Goal: Transaction & Acquisition: Purchase product/service

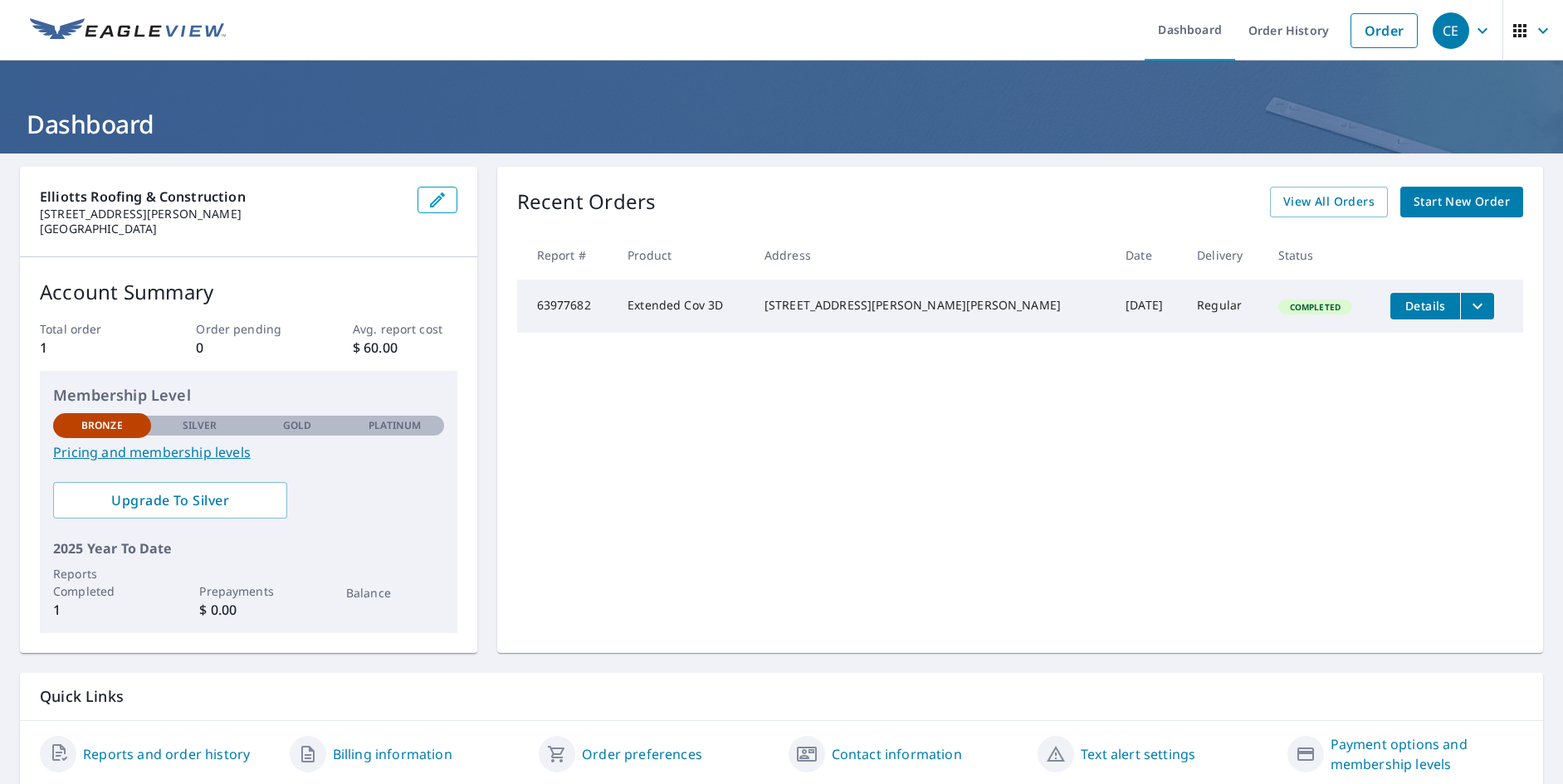
click at [1463, 210] on span "Start New Order" at bounding box center [1461, 202] width 96 height 20
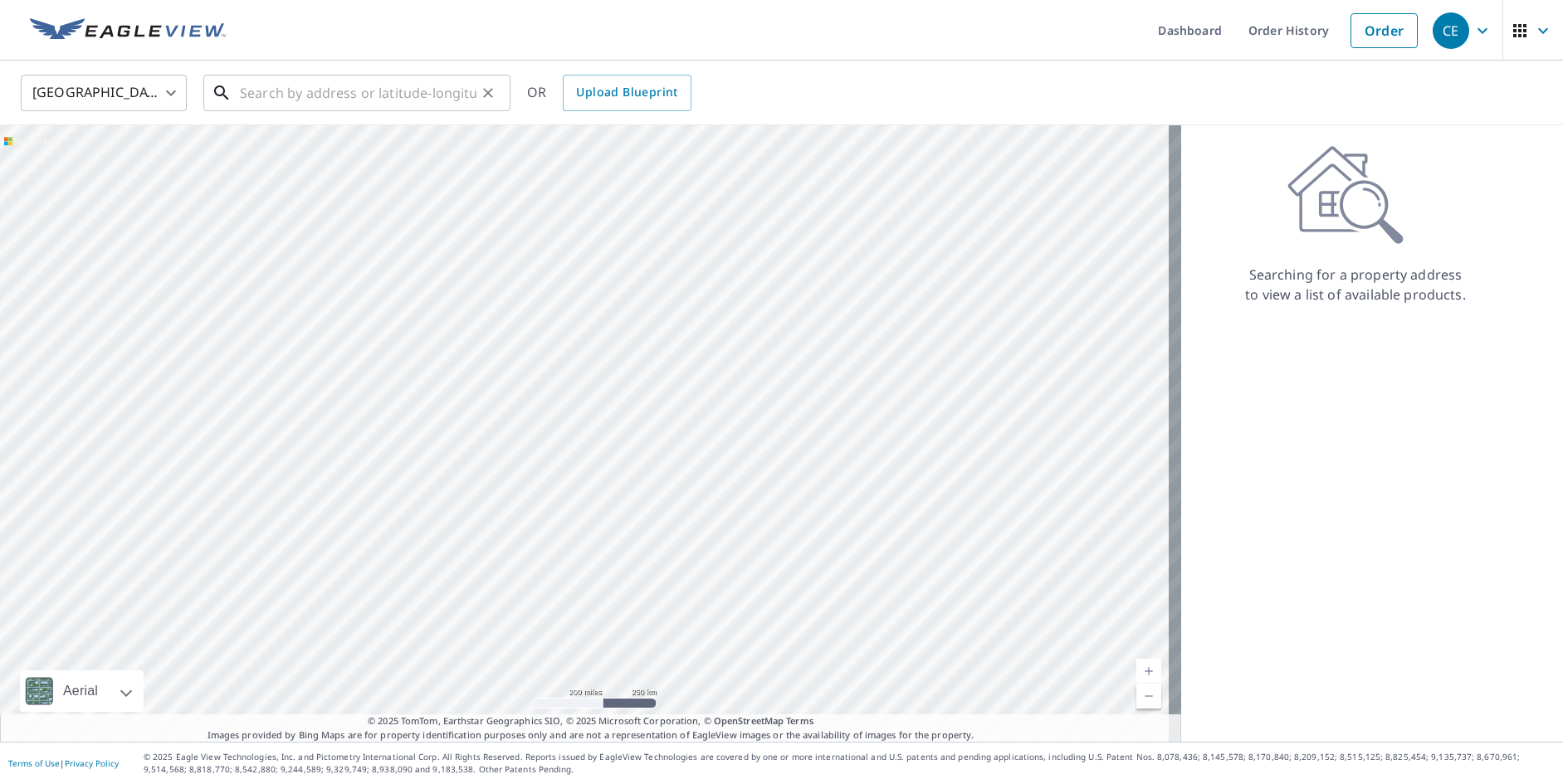
click at [381, 99] on input "text" at bounding box center [358, 93] width 237 height 47
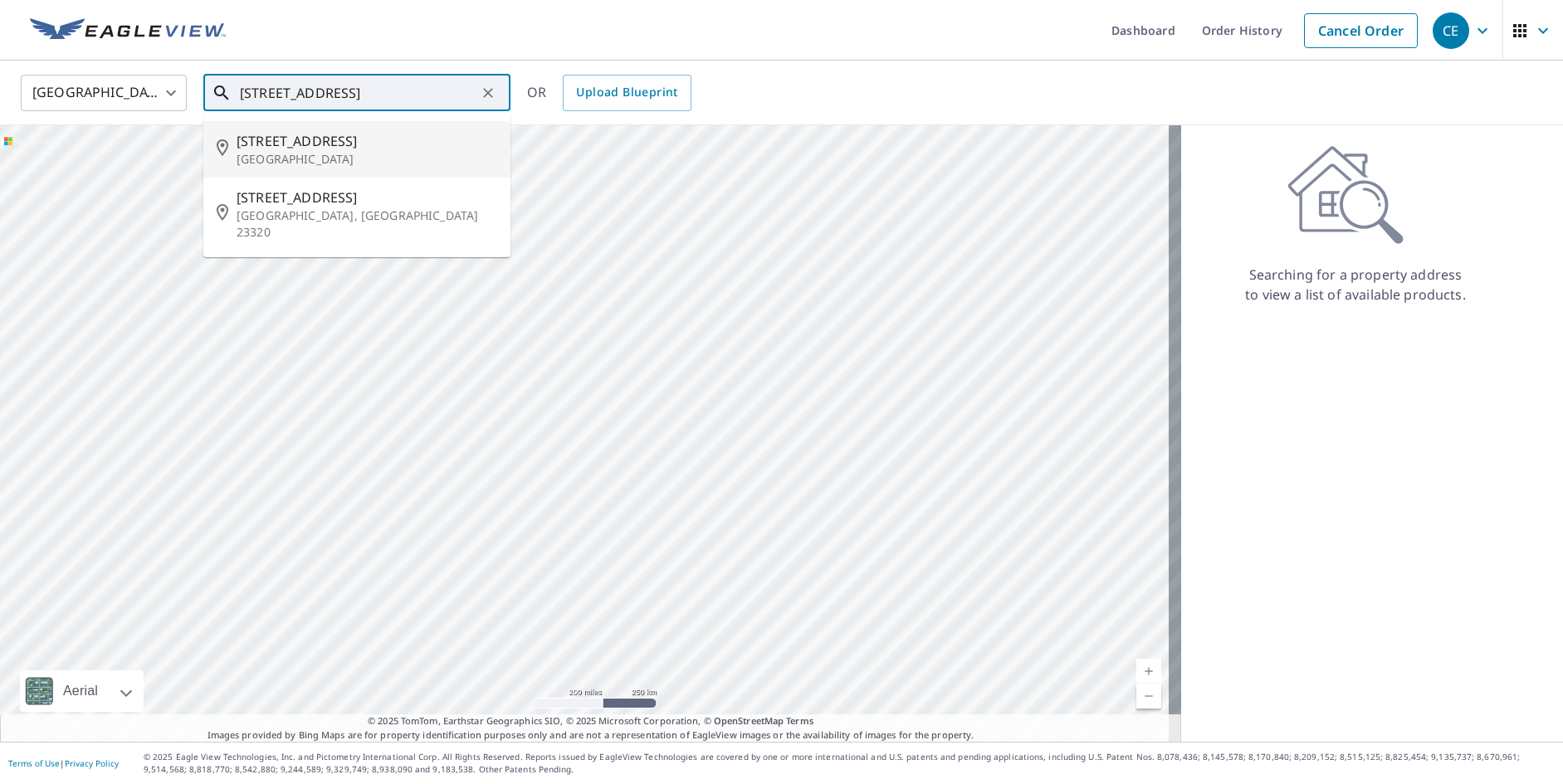
click at [329, 162] on p "[GEOGRAPHIC_DATA]" at bounding box center [367, 160] width 260 height 17
type input "[STREET_ADDRESS][PERSON_NAME]"
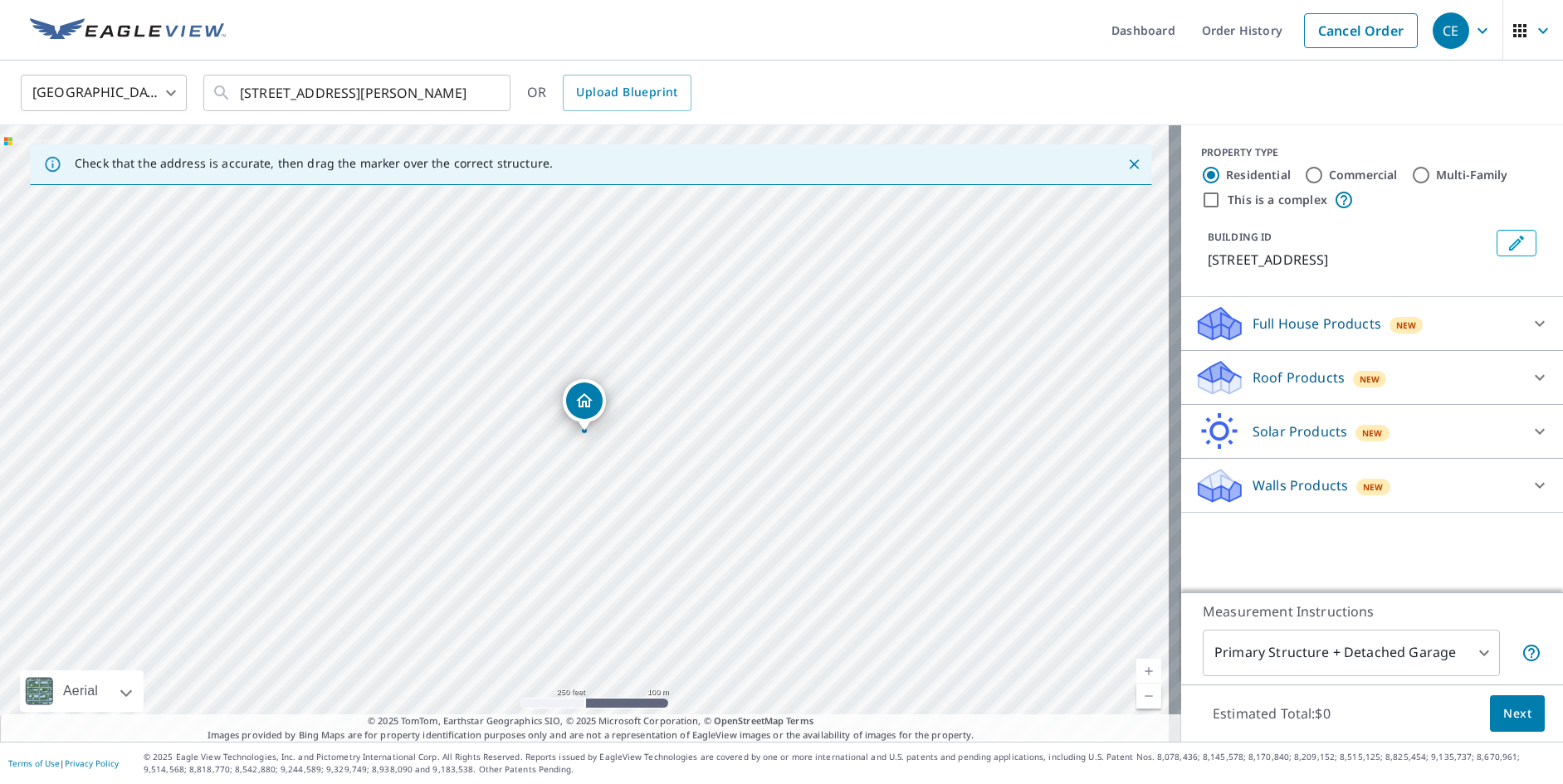
click at [1303, 375] on p "Roof Products" at bounding box center [1298, 377] width 92 height 20
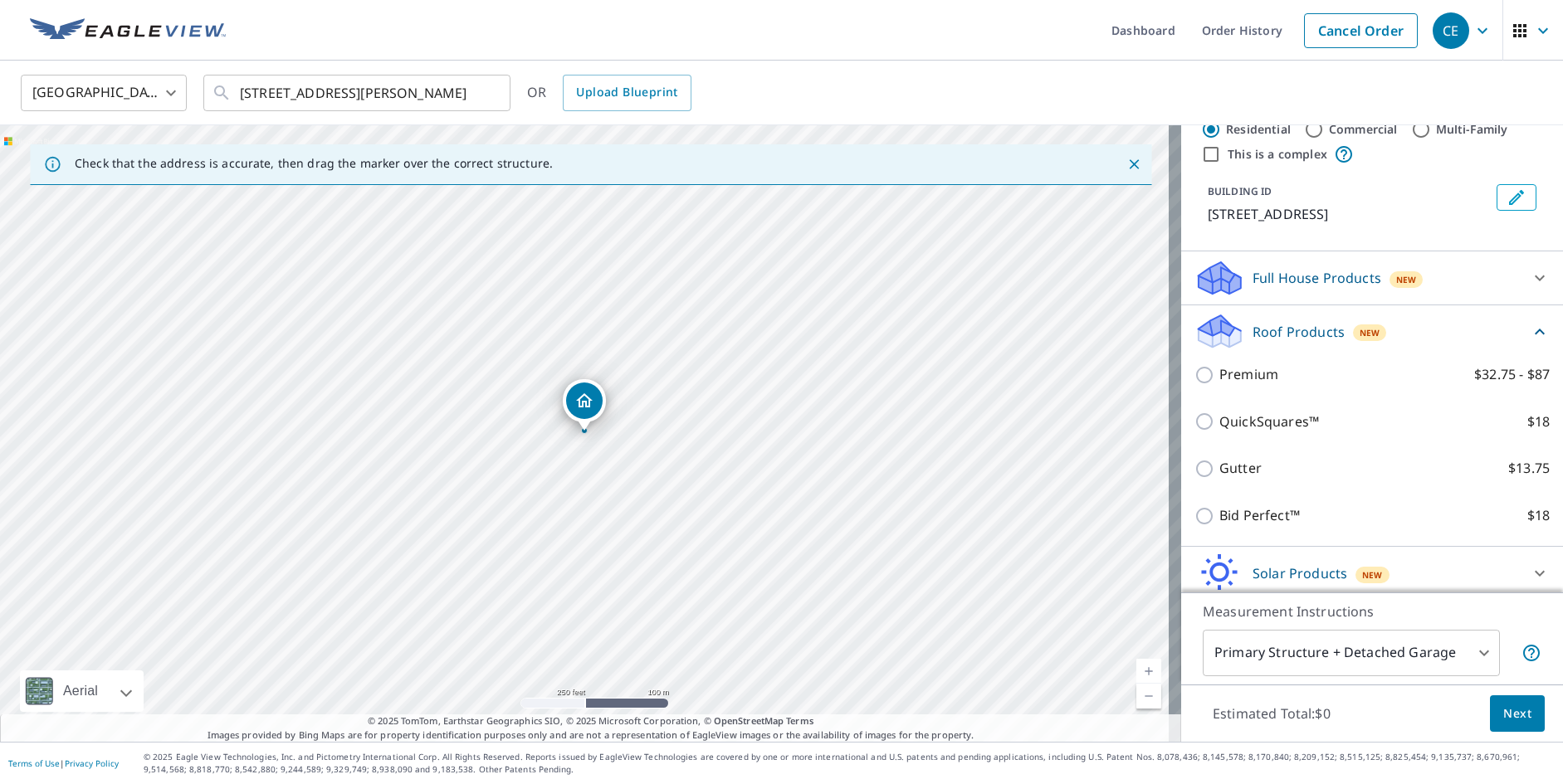
scroll to position [83, 0]
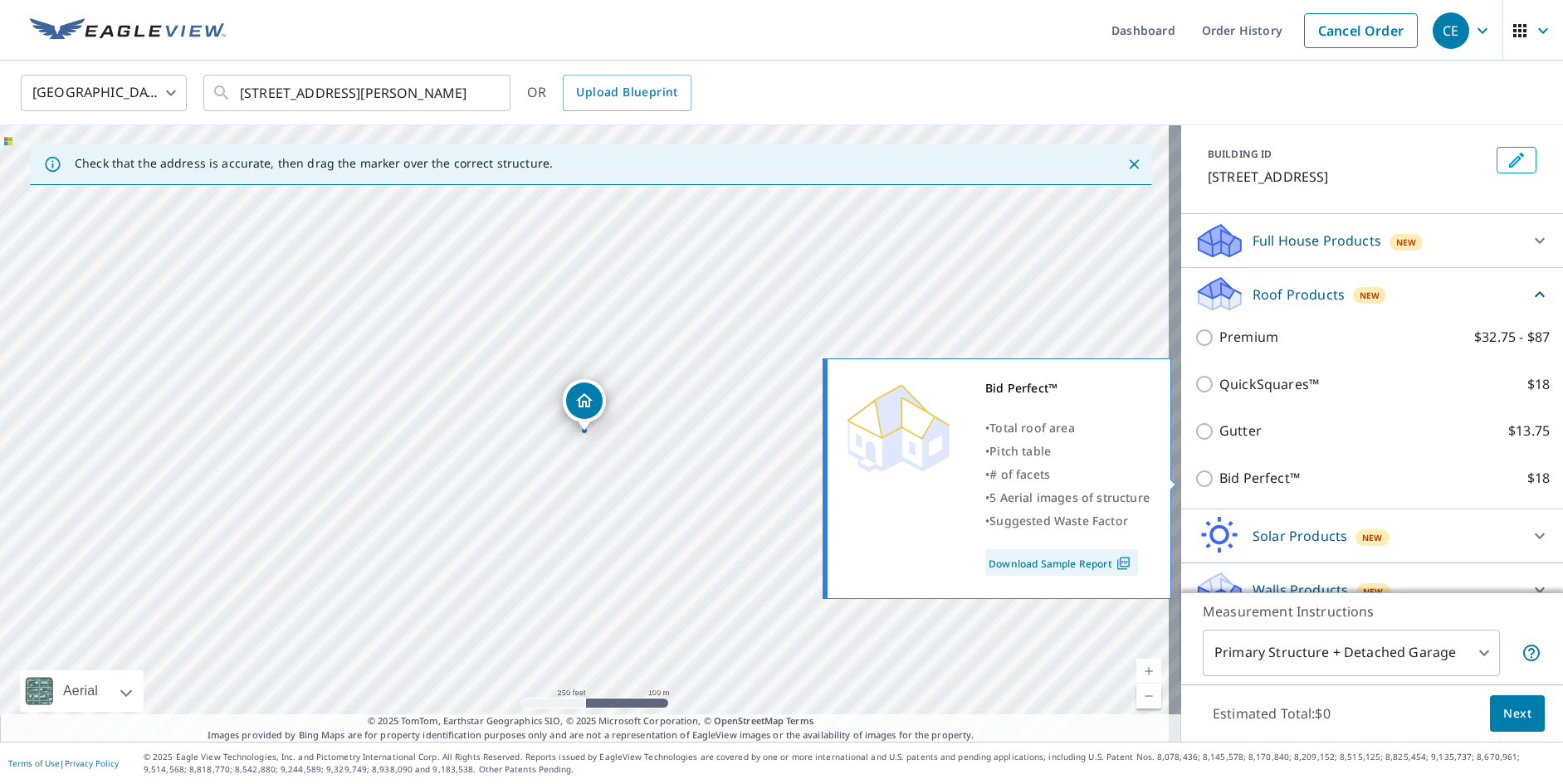
click at [1102, 558] on link "Download Sample Report" at bounding box center [1061, 562] width 152 height 26
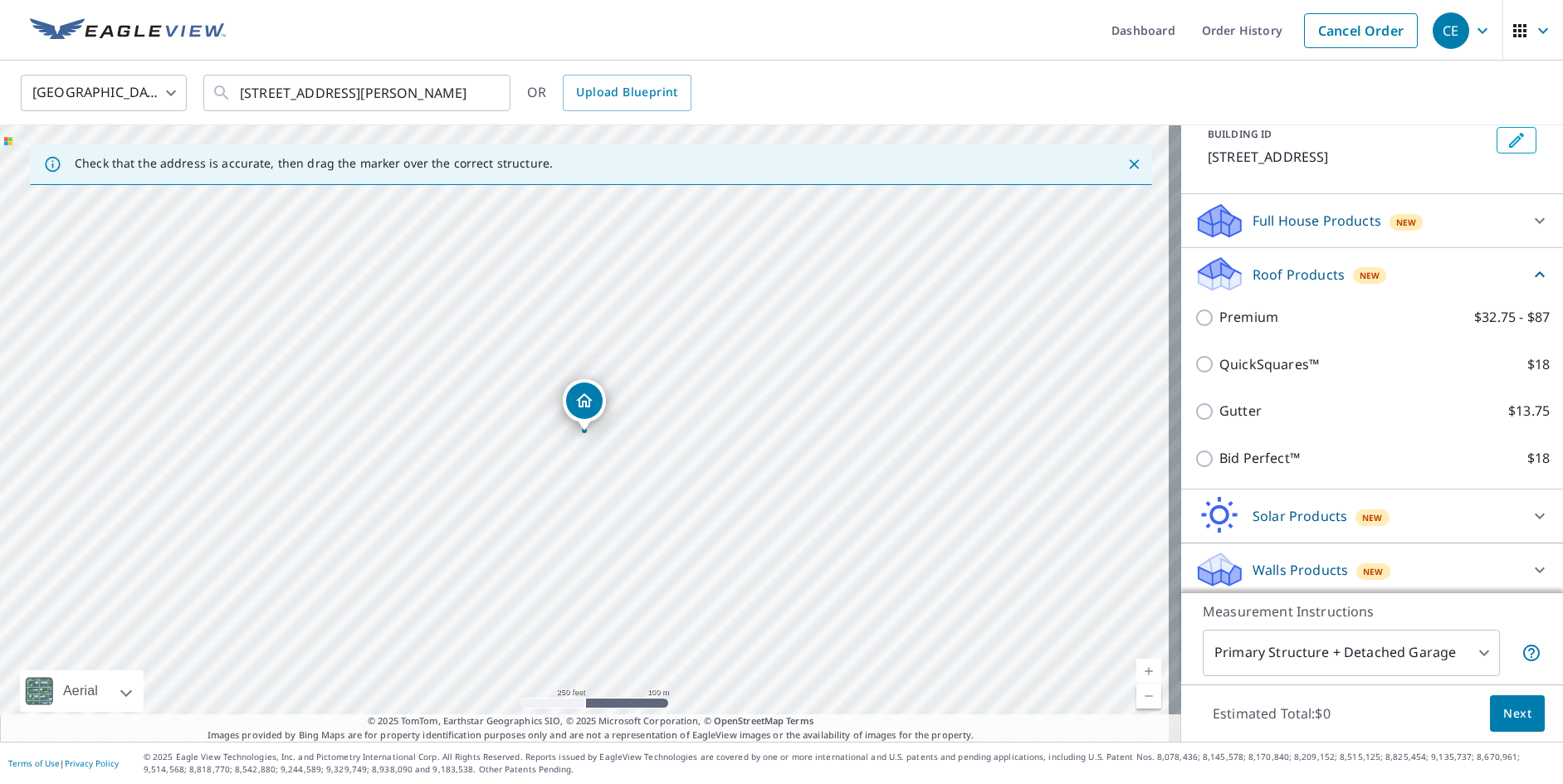
scroll to position [108, 0]
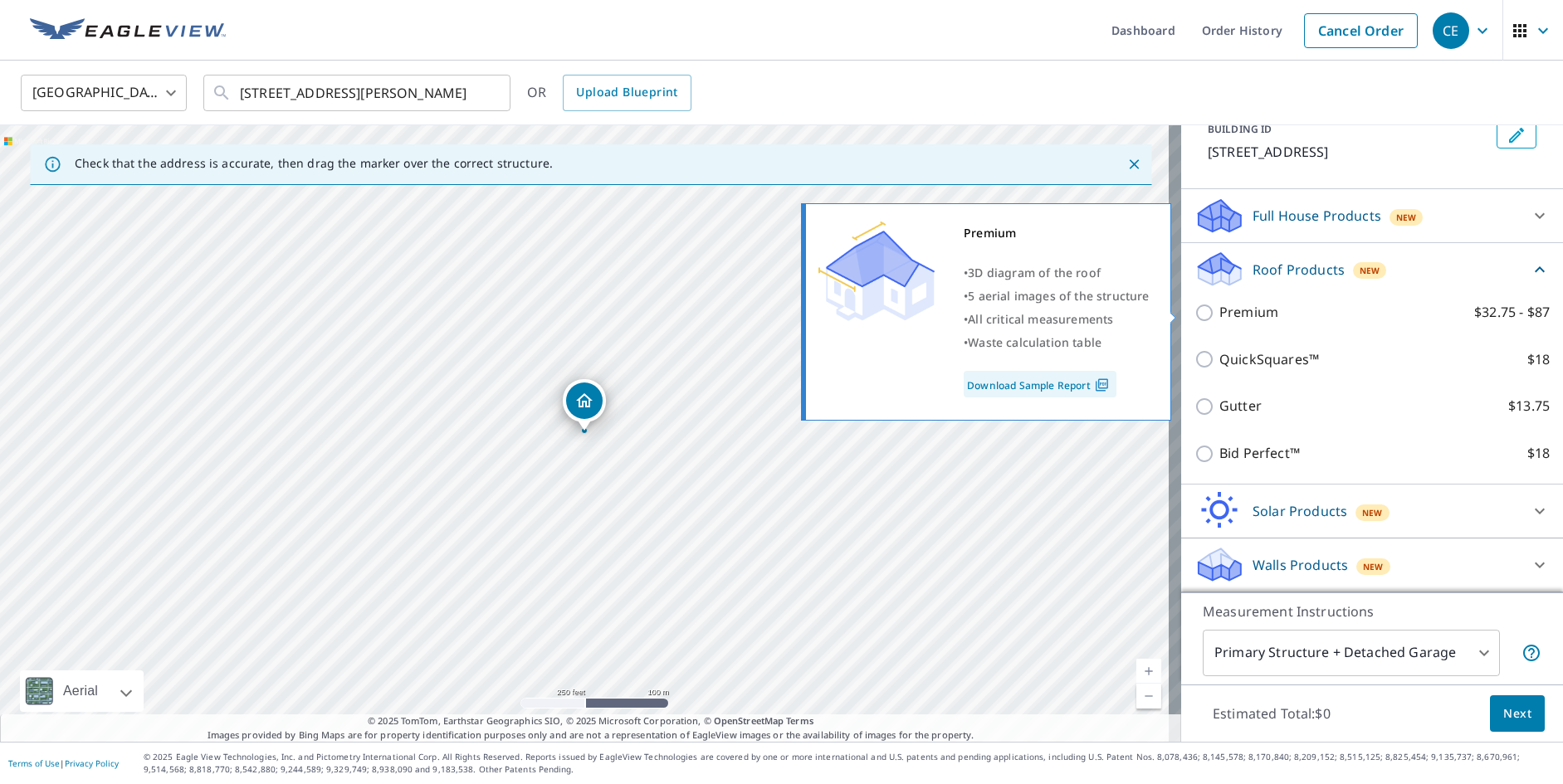
click at [1195, 313] on input "Premium $32.75 - $87" at bounding box center [1206, 312] width 25 height 20
checkbox input "true"
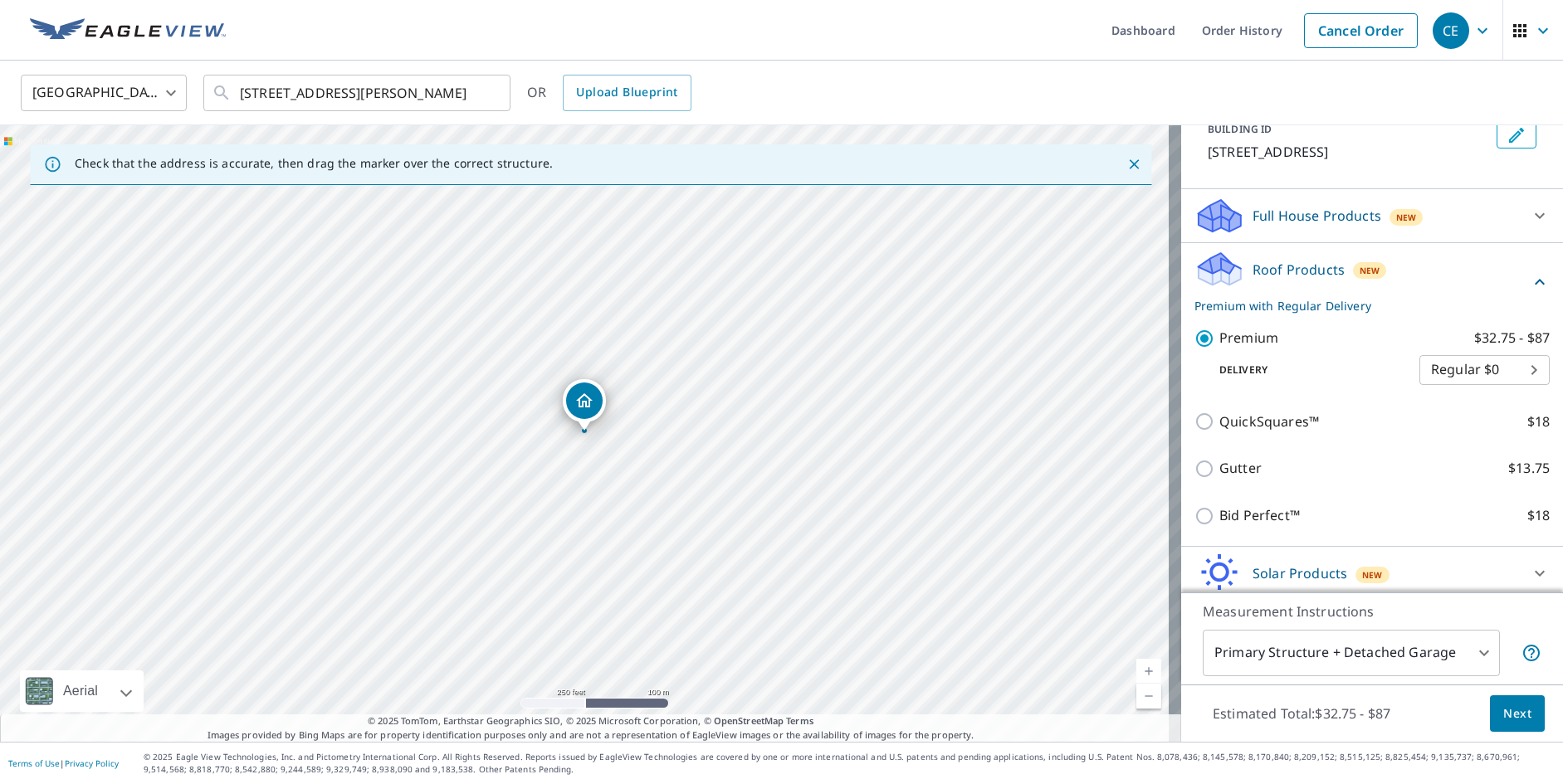
click at [1510, 371] on body "CE CE Dashboard Order History Cancel Order CE United States [GEOGRAPHIC_DATA] ​…" at bounding box center [781, 392] width 1563 height 784
click at [1510, 371] on li "Regular $0" at bounding box center [1459, 370] width 130 height 30
click at [1237, 306] on p "Premium with Regular Delivery" at bounding box center [1362, 305] width 335 height 17
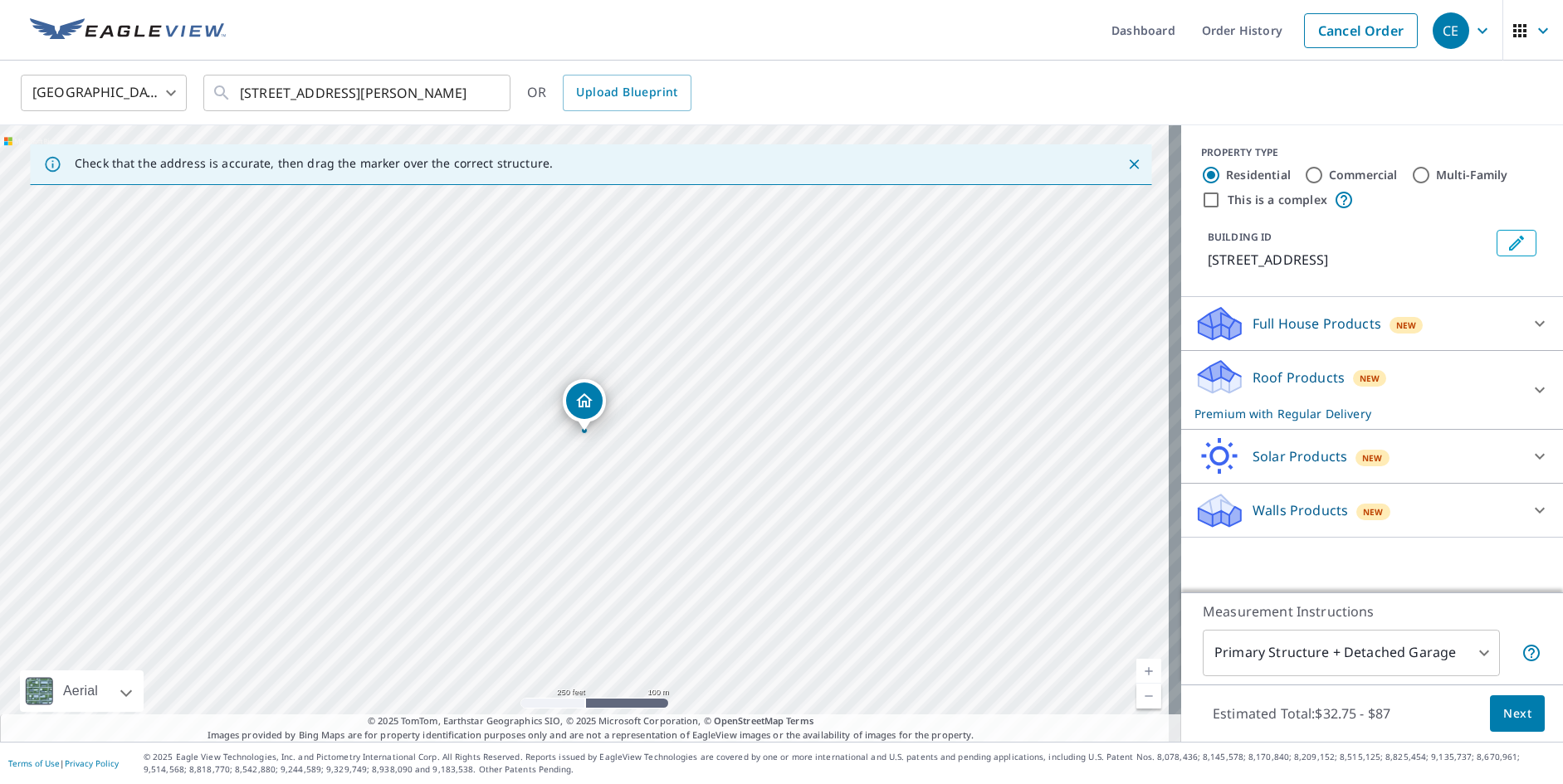
scroll to position [0, 0]
click at [1412, 394] on div "Roof Products New Premium with Regular Delivery" at bounding box center [1357, 389] width 325 height 65
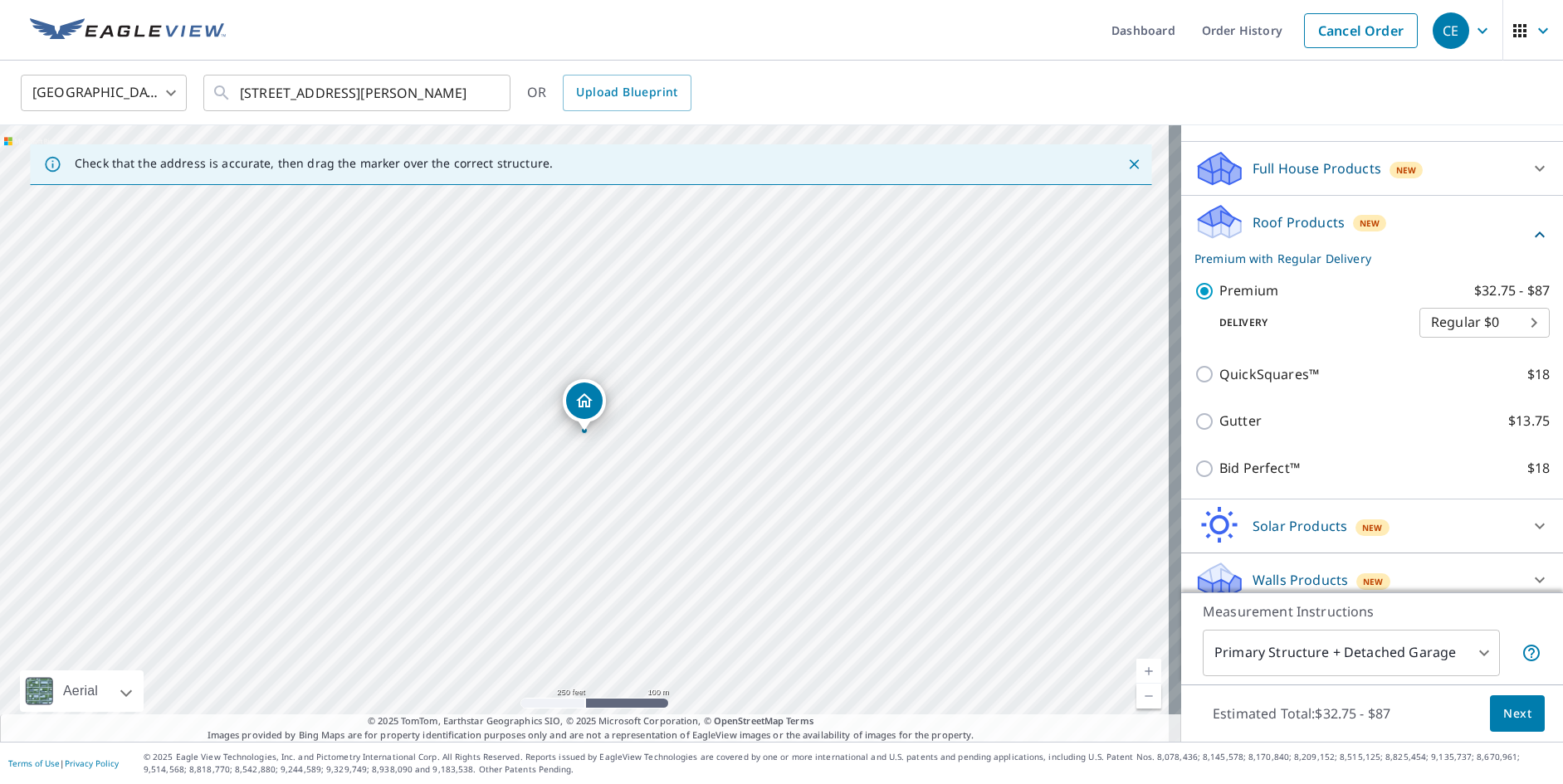
scroll to position [166, 0]
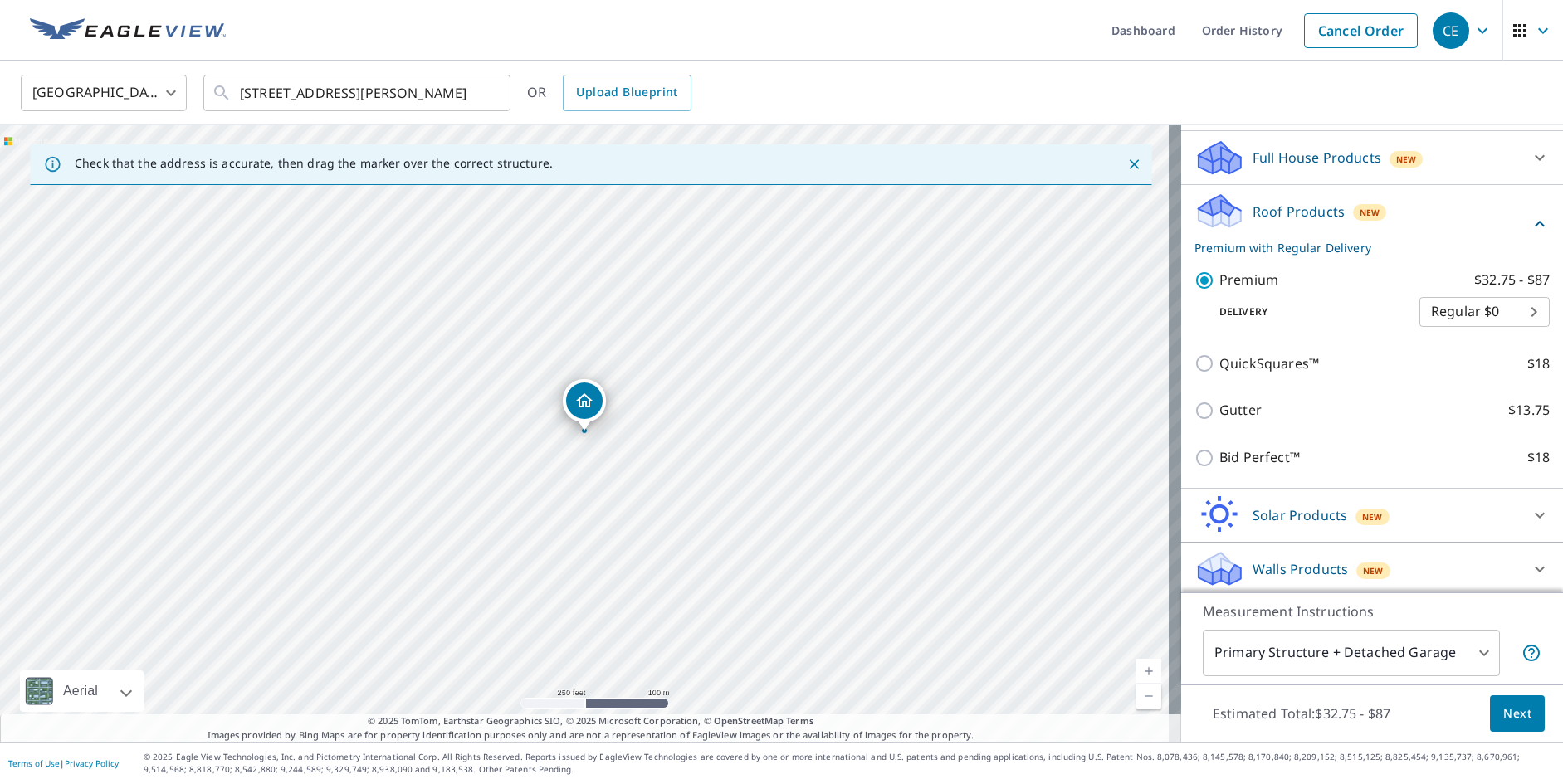
click at [1506, 714] on span "Next" at bounding box center [1517, 713] width 28 height 20
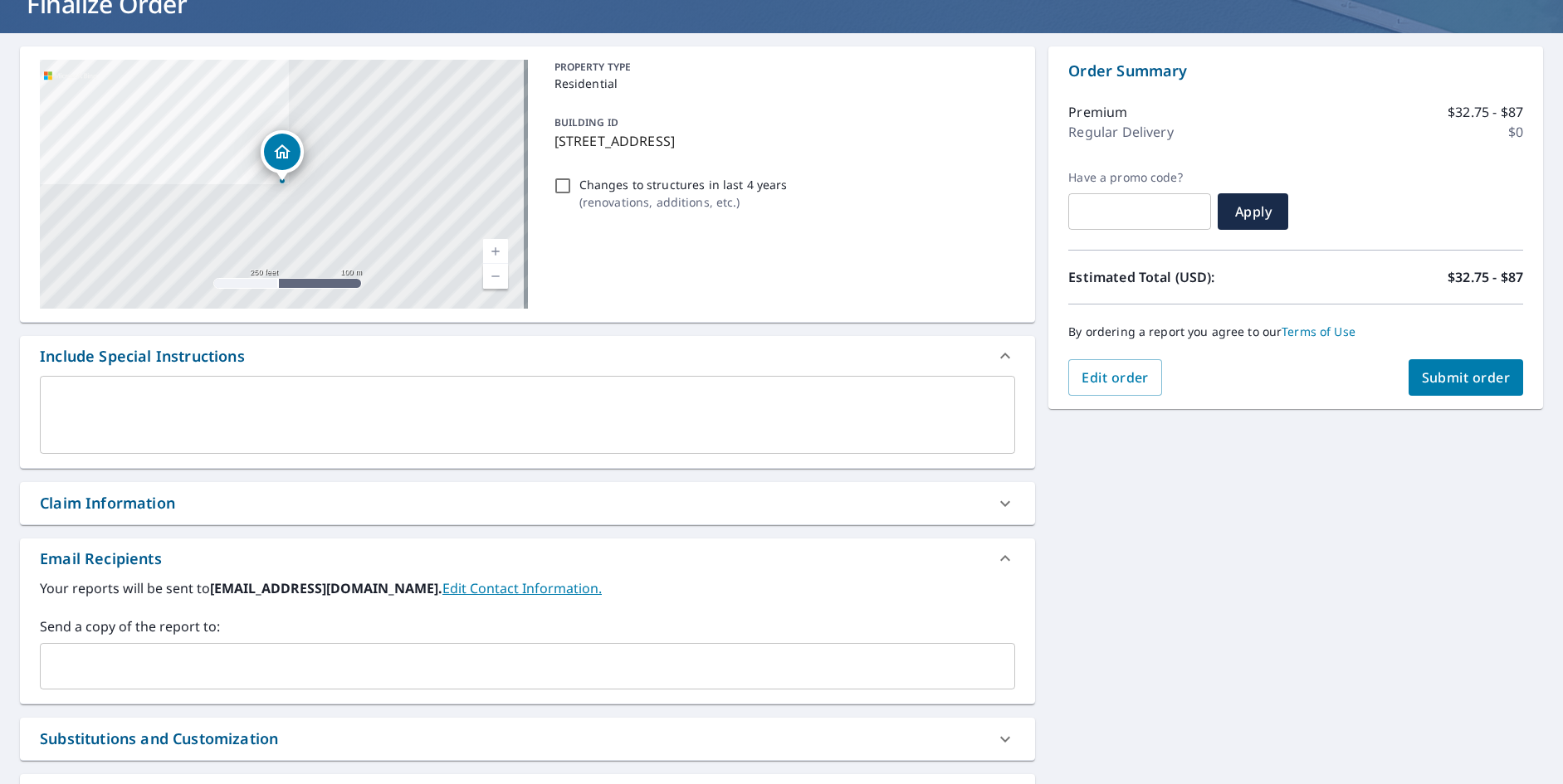
scroll to position [166, 0]
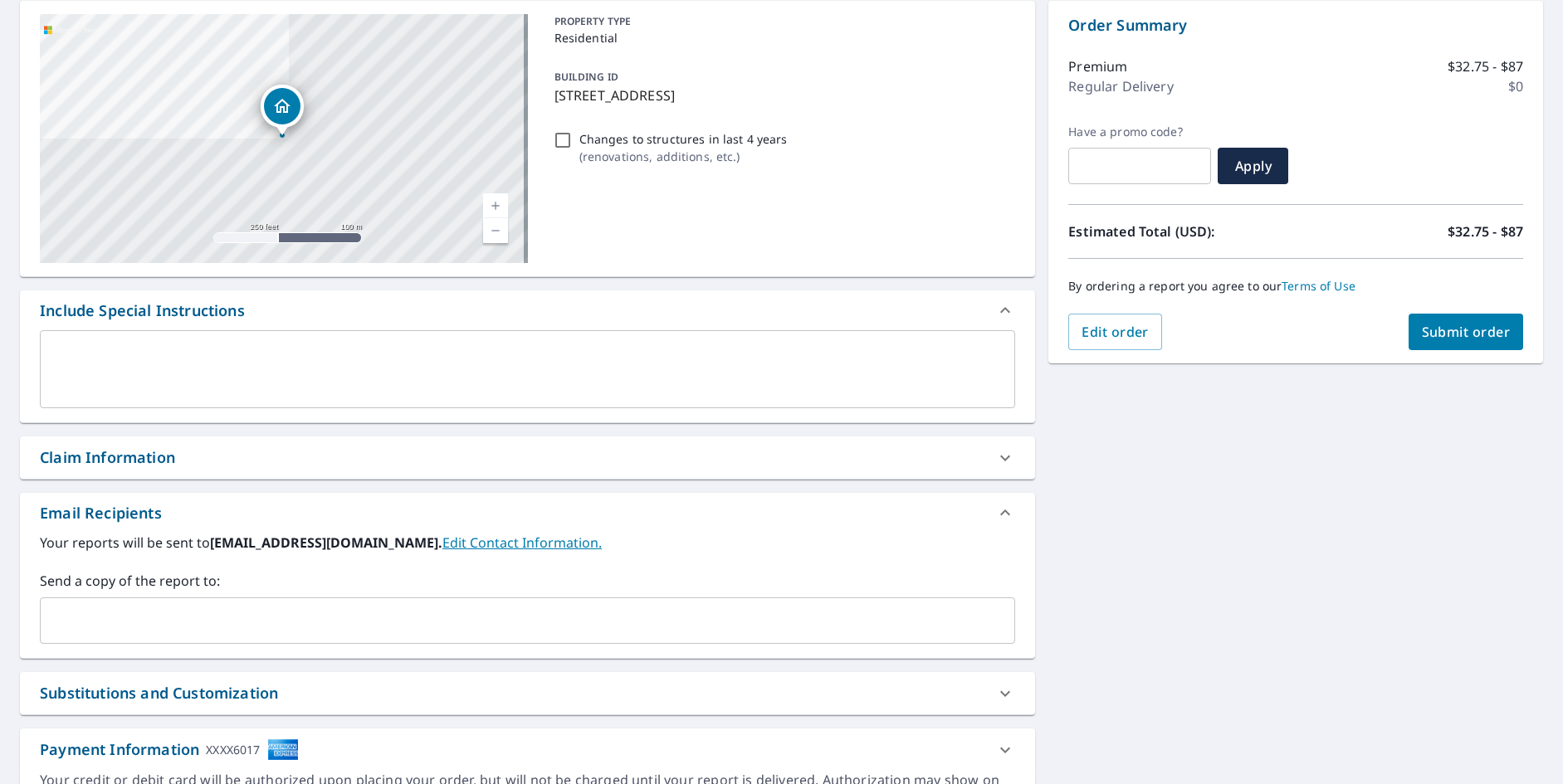
click at [559, 137] on input "Changes to structures in last 4 years ( renovations, additions, etc. )" at bounding box center [562, 139] width 20 height 20
checkbox input "true"
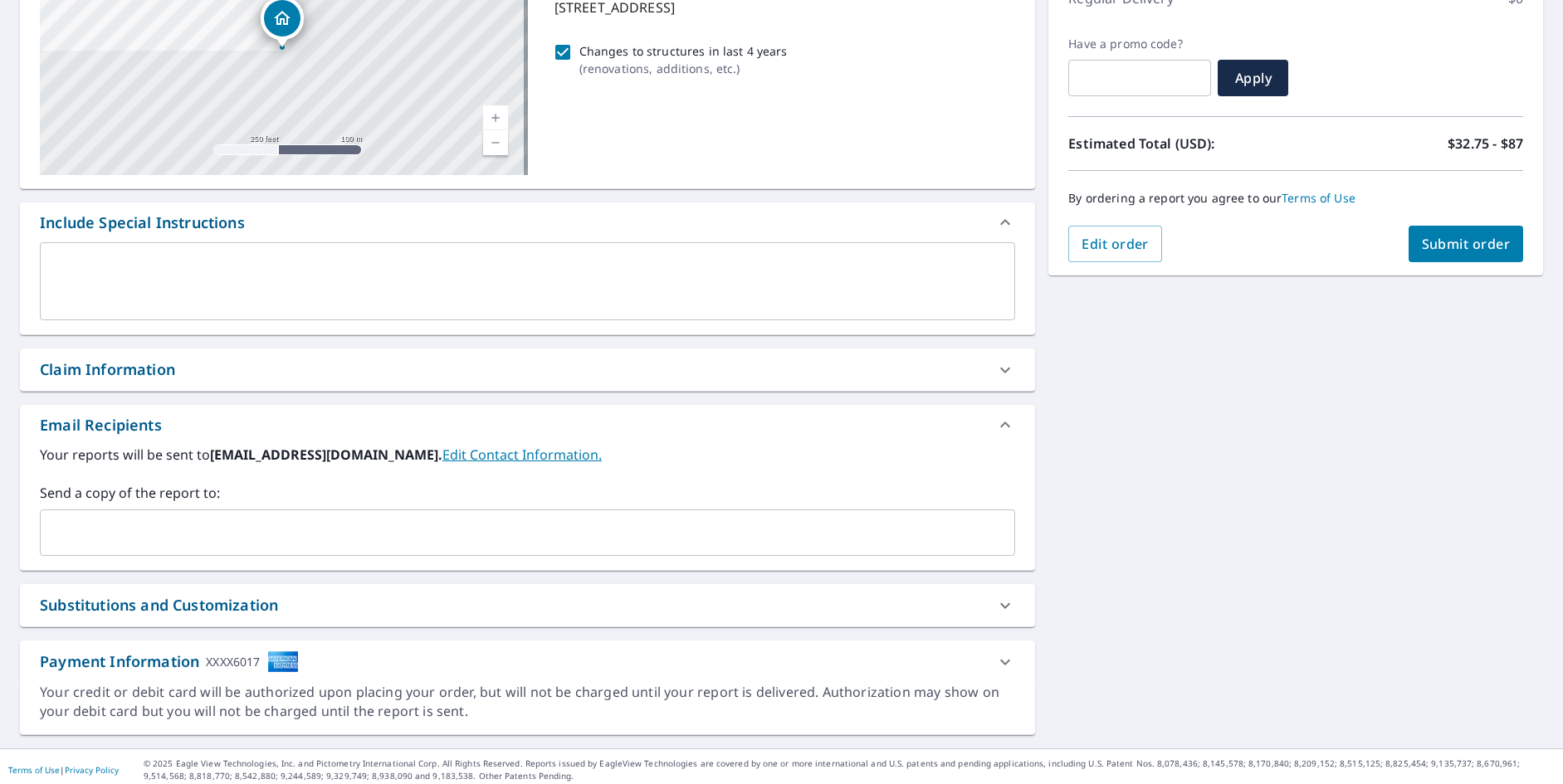
scroll to position [260, 0]
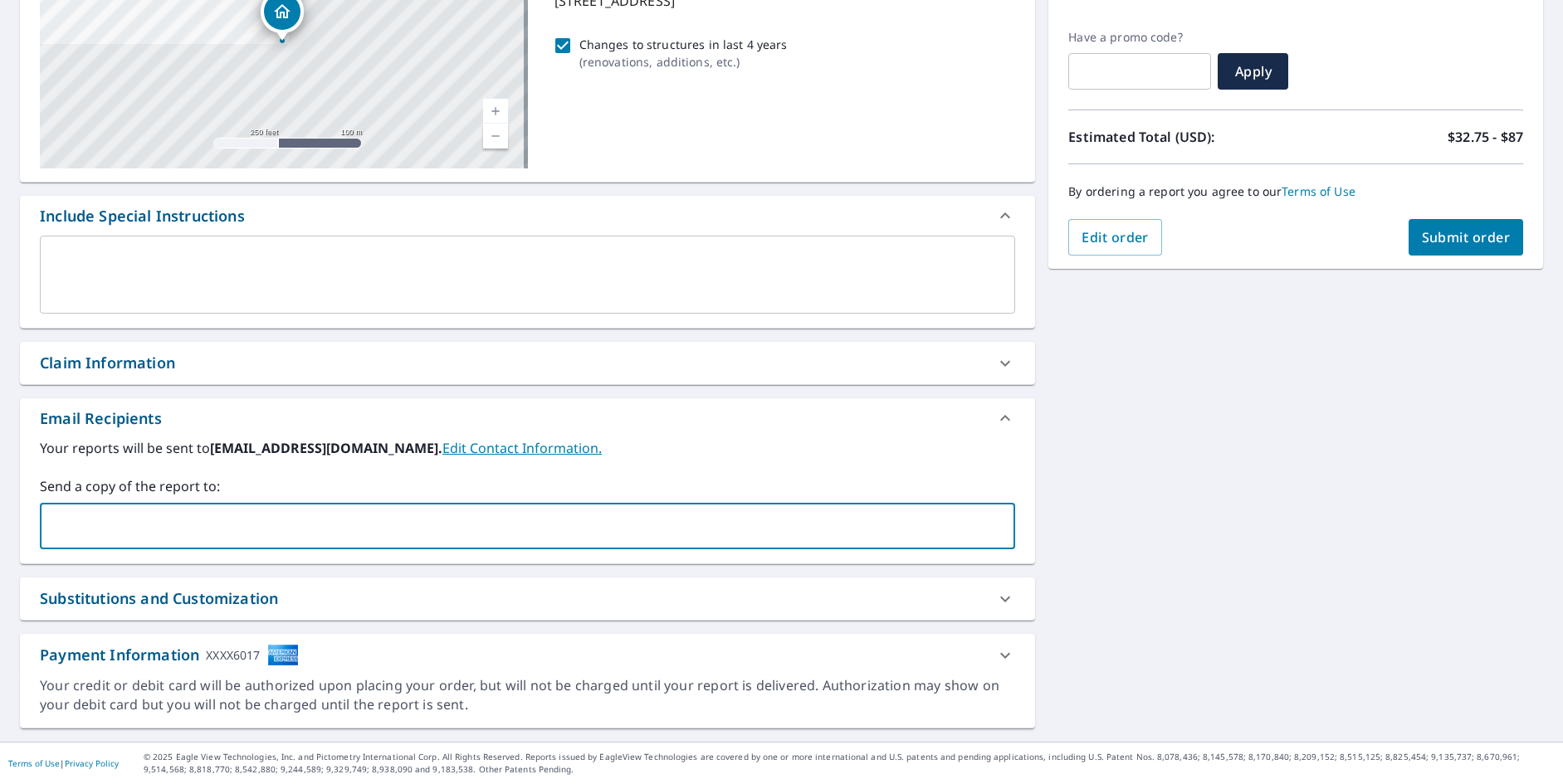
click at [192, 520] on input "text" at bounding box center [515, 526] width 935 height 31
click at [65, 258] on textarea at bounding box center [527, 276] width 952 height 48
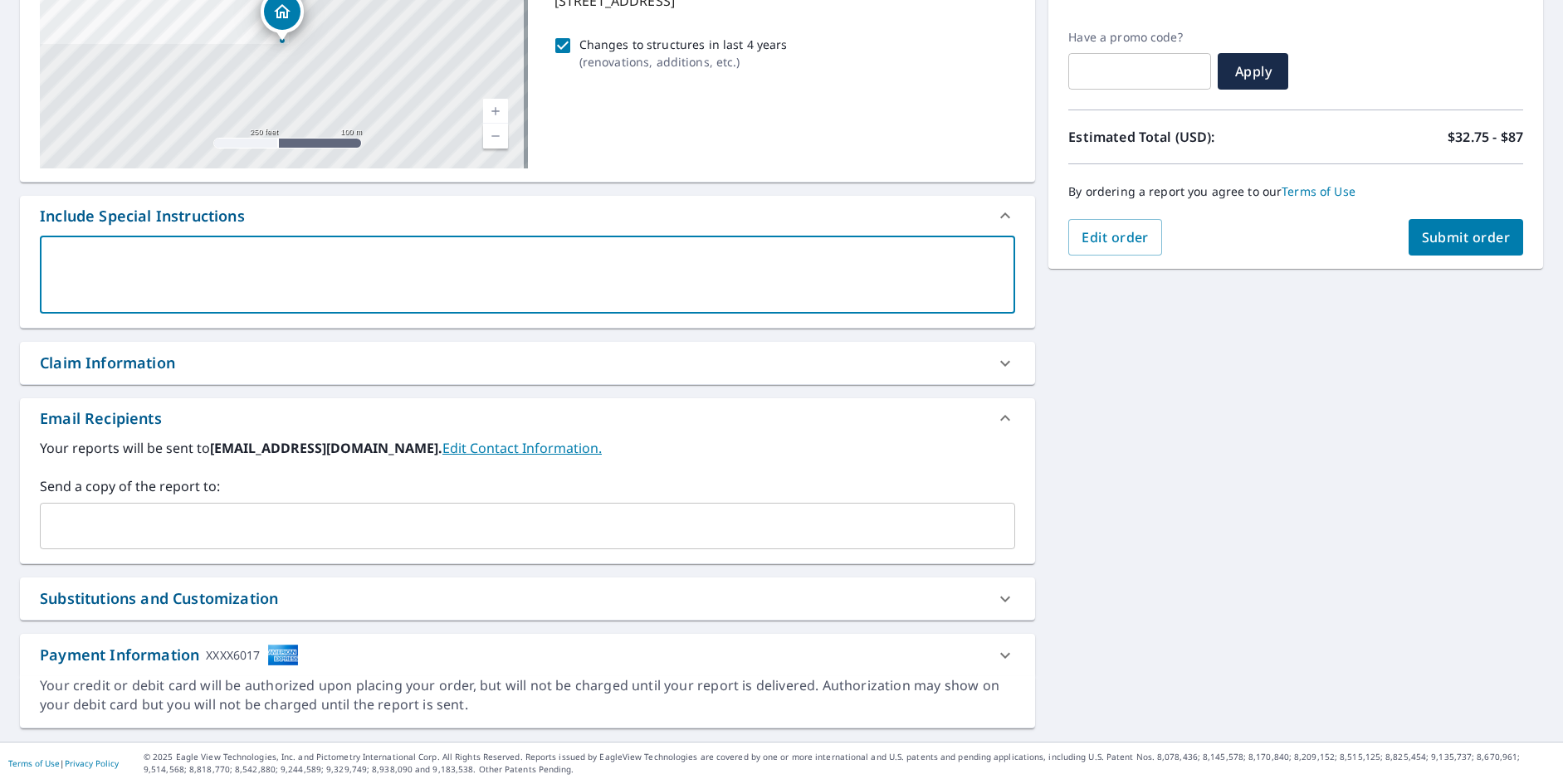
click at [119, 520] on input "text" at bounding box center [515, 526] width 935 height 31
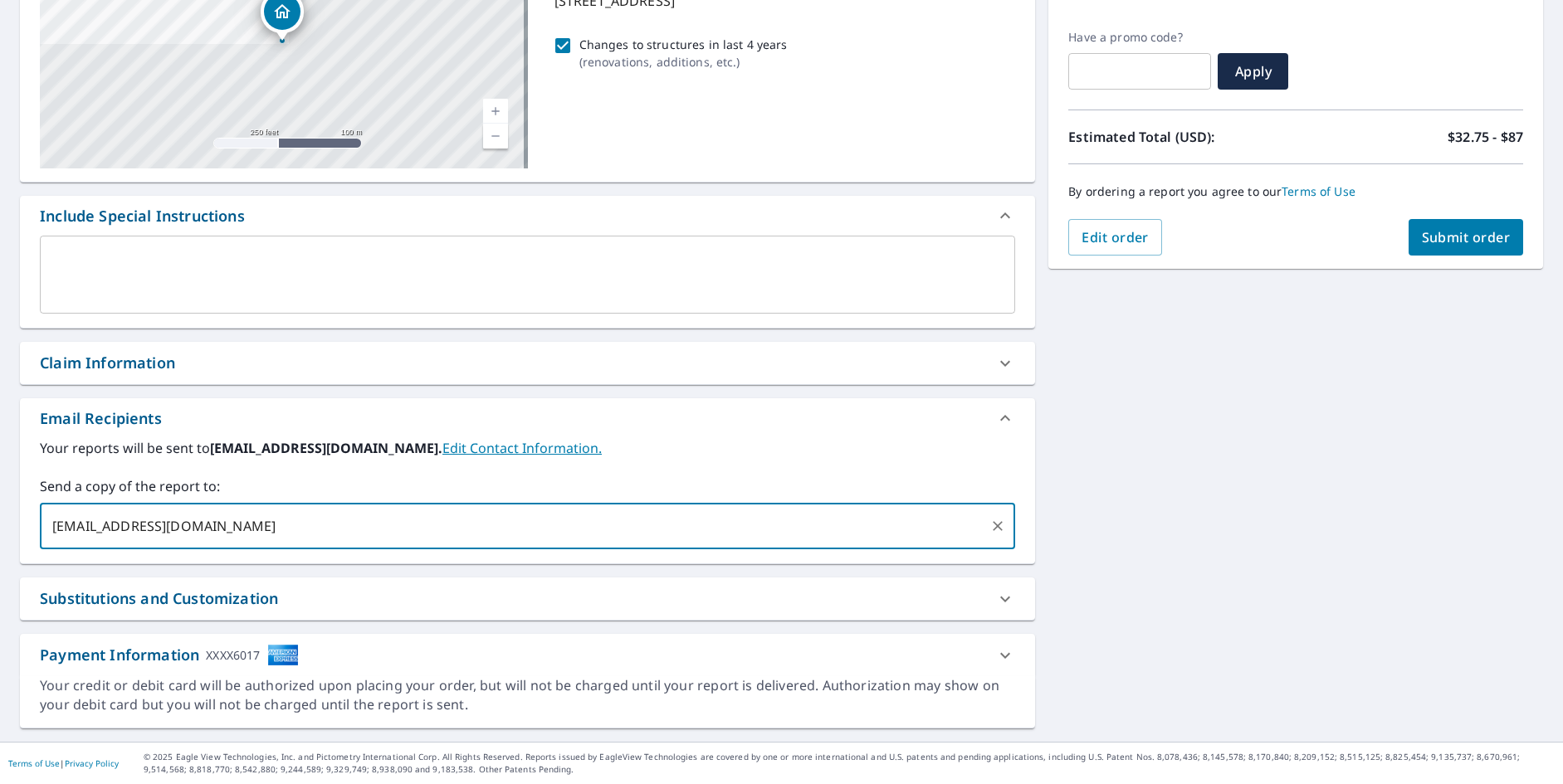
type input "[EMAIL_ADDRESS][DOMAIN_NAME]"
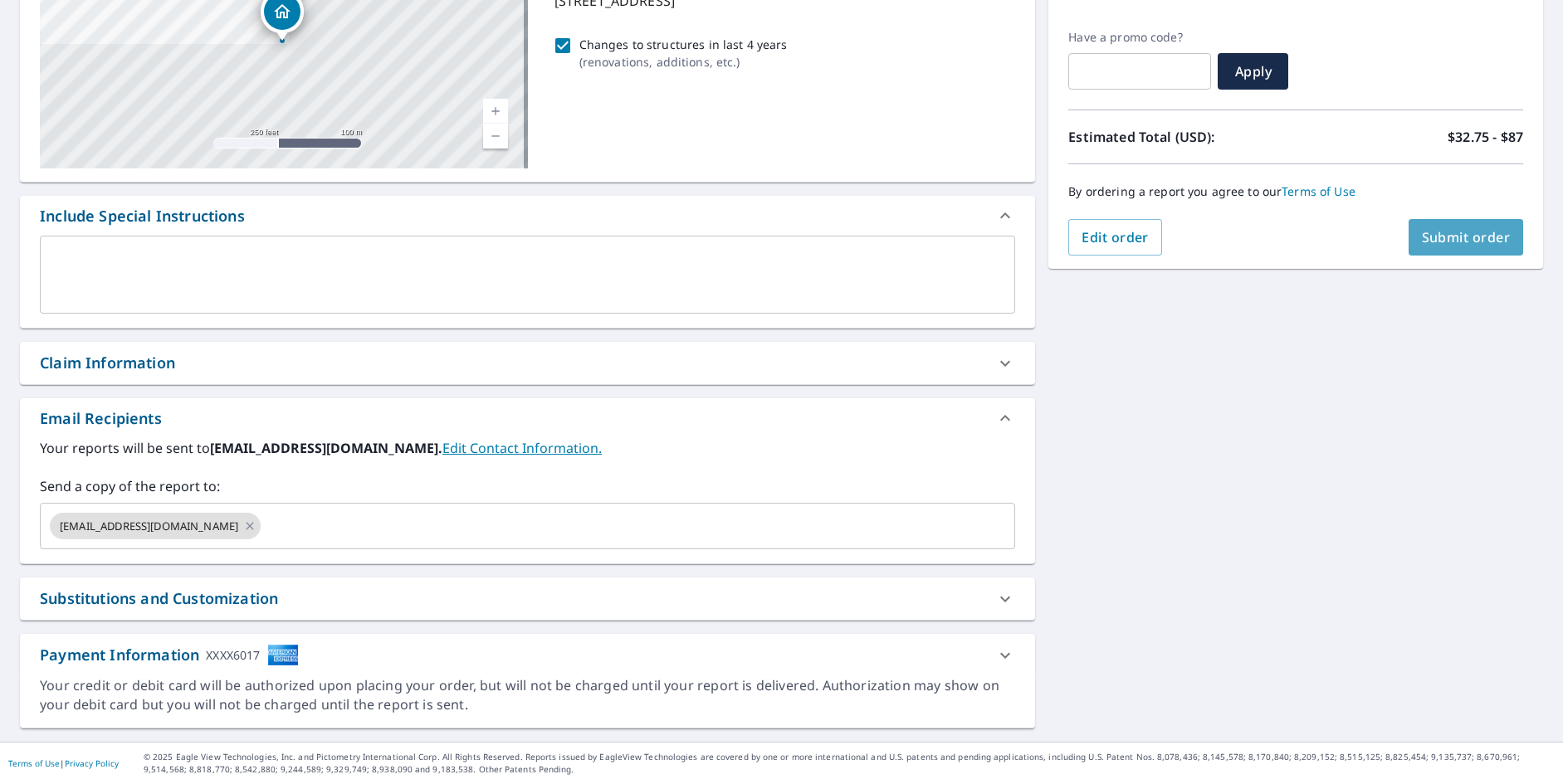
click at [1439, 237] on span "Submit order" at bounding box center [1466, 236] width 88 height 18
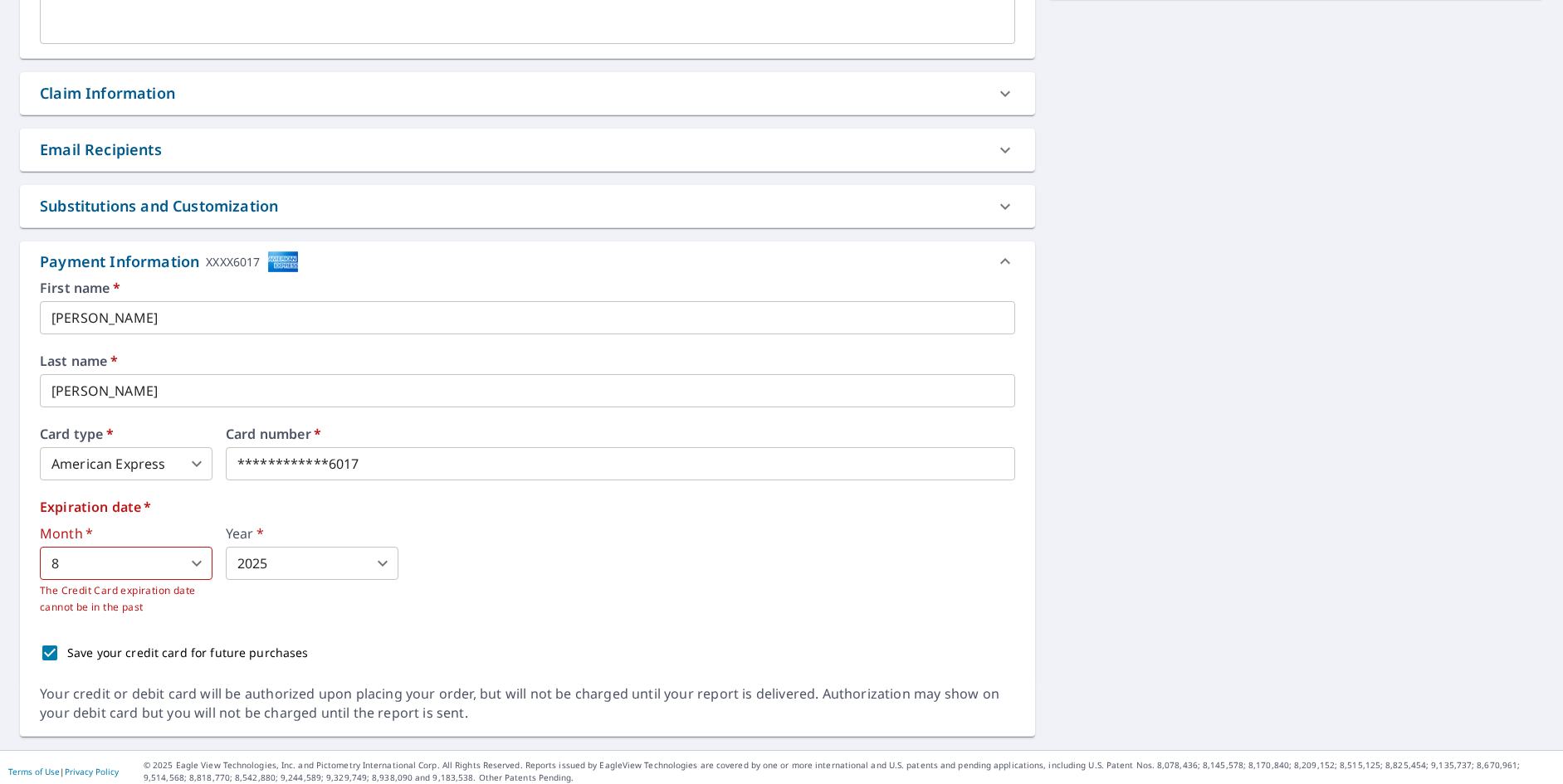
scroll to position [538, 0]
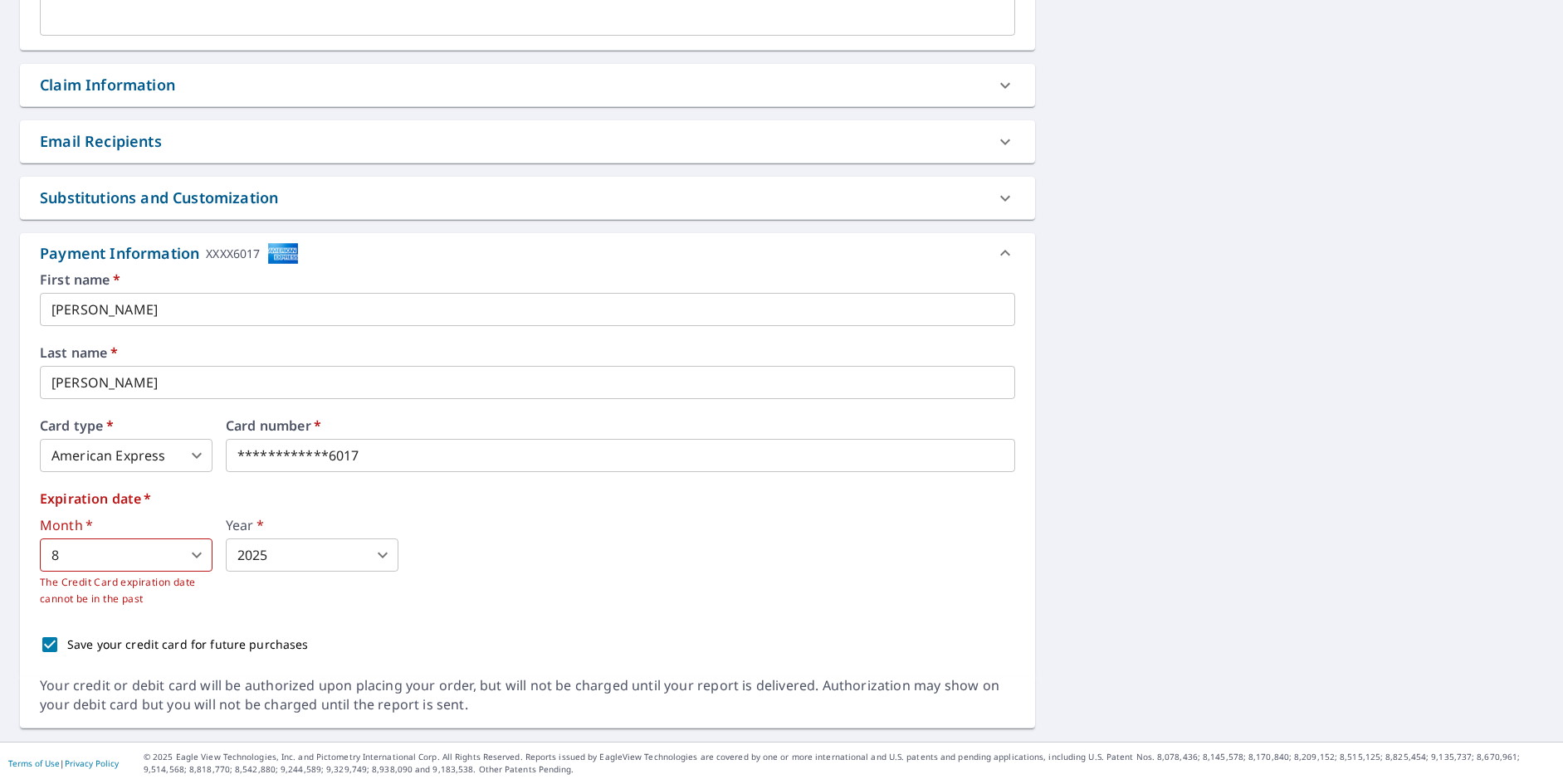
click at [386, 554] on body "CE CE Dashboard Order History Cancel Order CE Dashboard / Finalize Order Finali…" at bounding box center [781, 392] width 1563 height 784
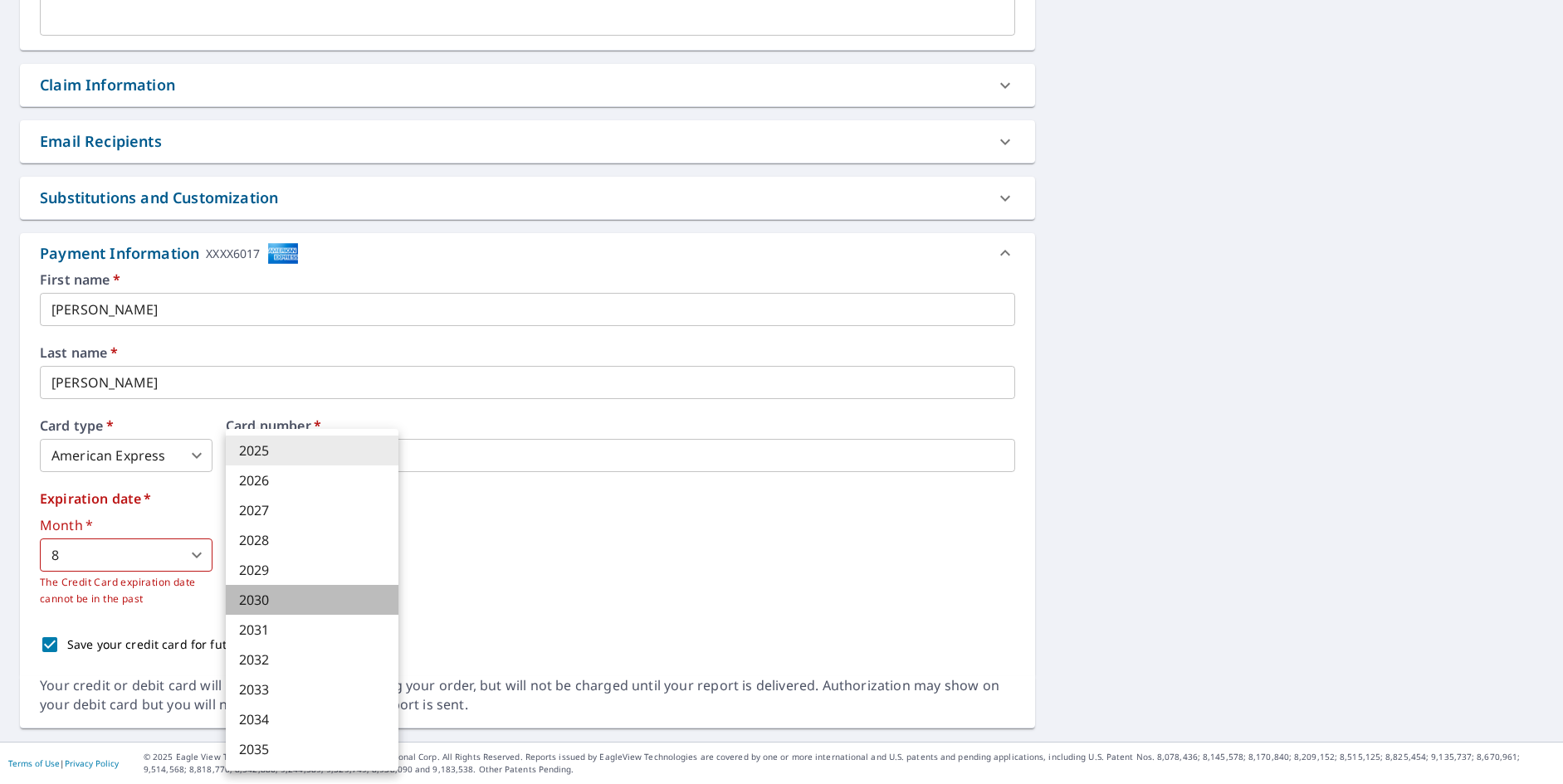
click at [304, 596] on li "2030" at bounding box center [311, 599] width 173 height 30
type input "2030"
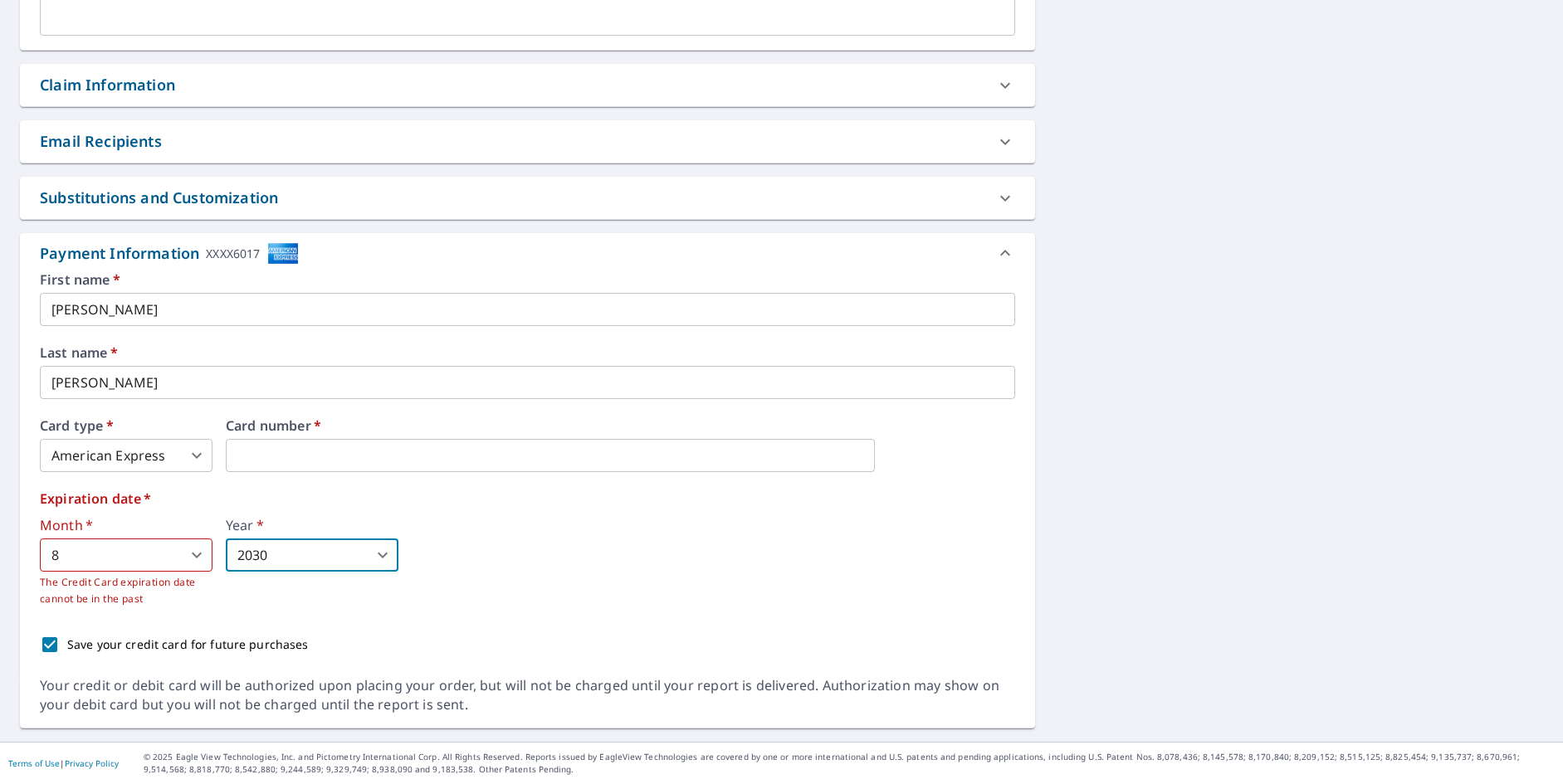
click at [560, 574] on div "Month   * 8 8 ​ The Credit Card expiration date cannot be in the past Year   * …" at bounding box center [528, 563] width 975 height 88
click at [286, 583] on div "Year   * 2030 2030 ​" at bounding box center [311, 563] width 173 height 88
click at [563, 580] on div "Month   * 8 8 ​ The Credit Card expiration date cannot be in the past Year   * …" at bounding box center [528, 563] width 975 height 88
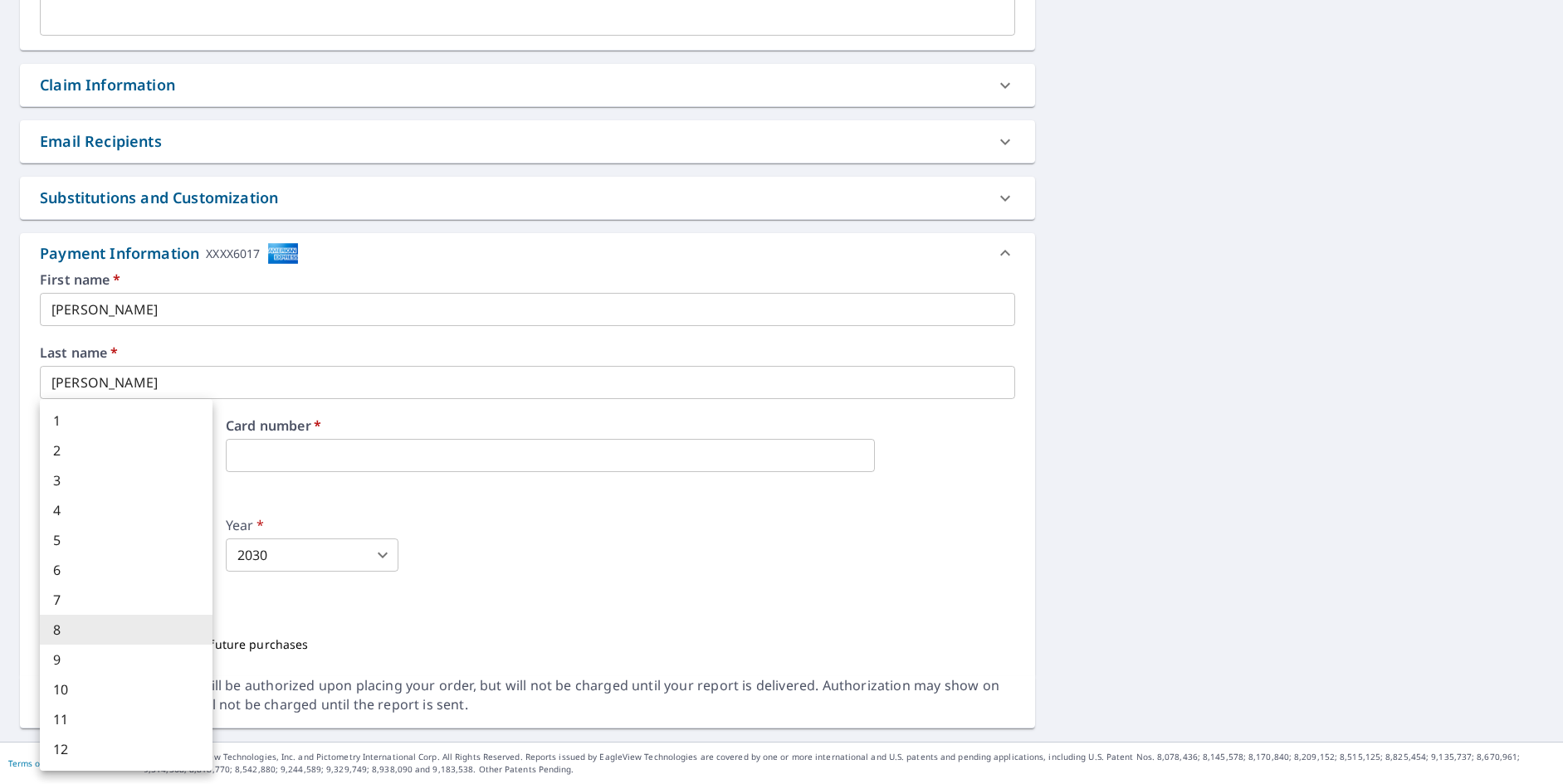
click at [153, 569] on body "CE CE Dashboard Order History Cancel Order CE Dashboard / Finalize Order Finali…" at bounding box center [781, 392] width 1563 height 784
click at [140, 633] on li "8" at bounding box center [126, 629] width 173 height 30
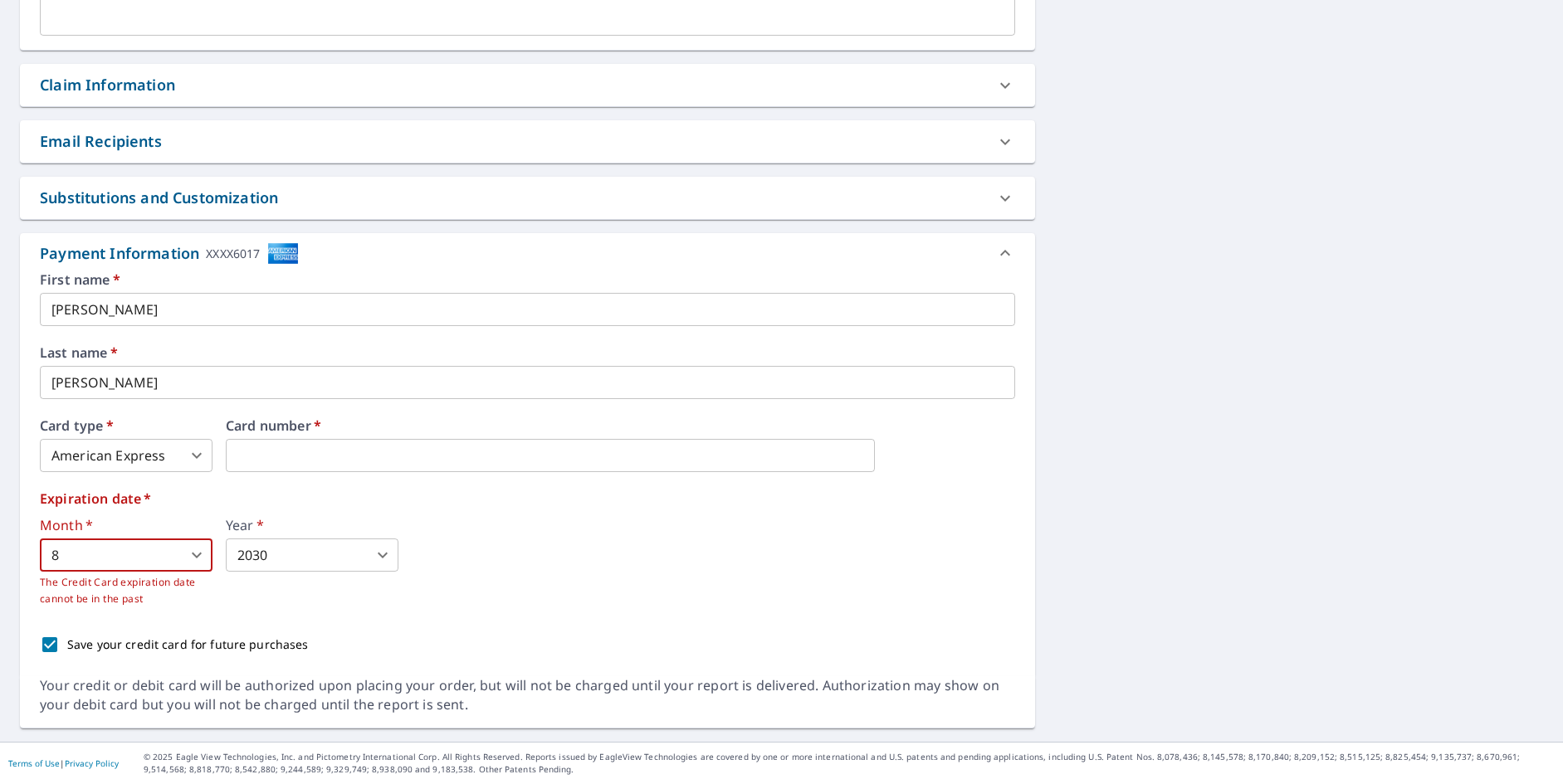
click at [448, 601] on div "Month   * 8 8 ​ The Credit Card expiration date cannot be in the past Year   * …" at bounding box center [528, 563] width 975 height 88
click at [442, 557] on div "Month   * 8 8 ​ The Credit Card expiration date cannot be in the past Year   * …" at bounding box center [528, 563] width 975 height 88
click at [49, 556] on body "CE CE Dashboard Order History Cancel Order CE Dashboard / Finalize Order Finali…" at bounding box center [781, 392] width 1563 height 784
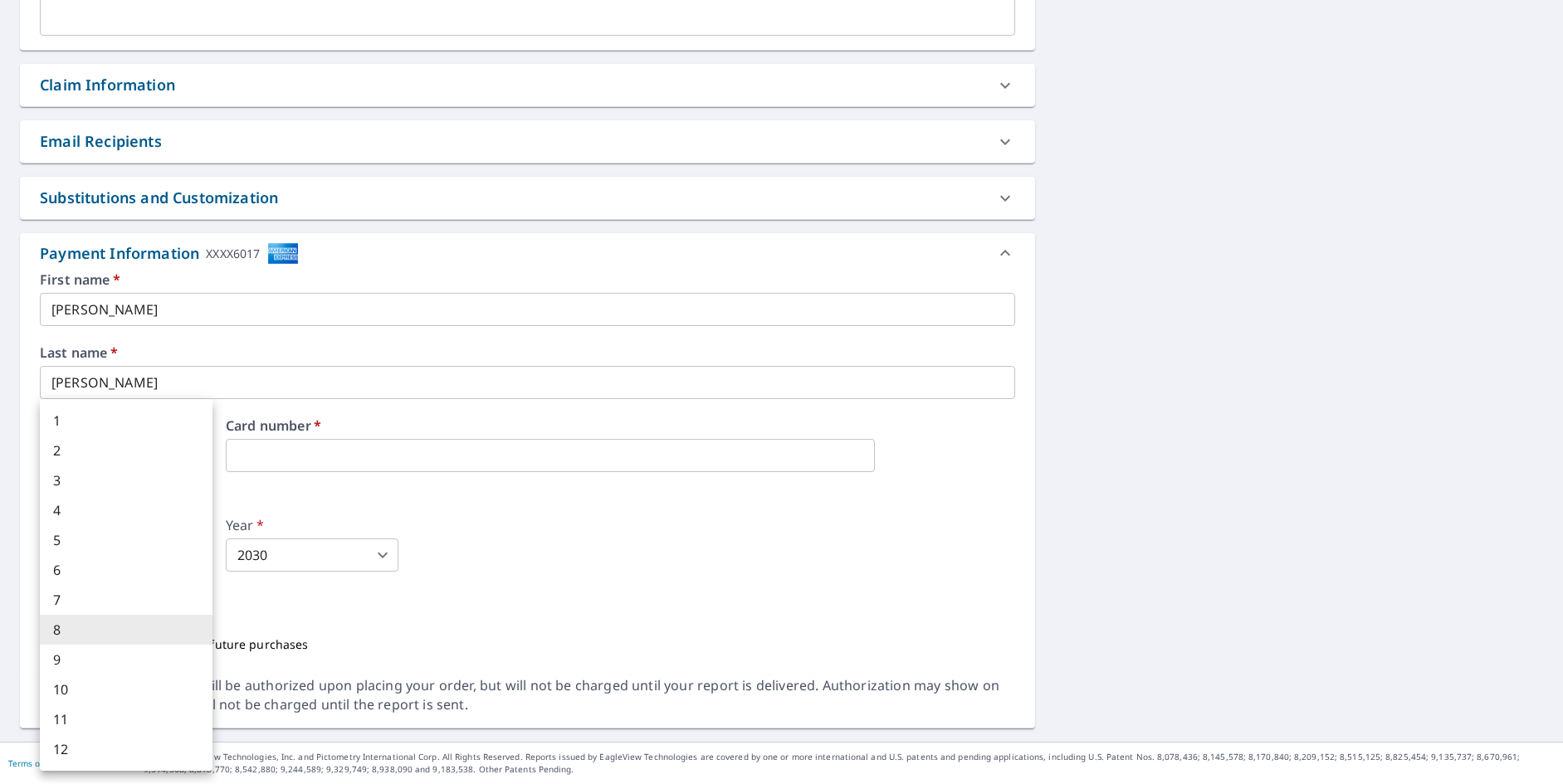
click at [99, 581] on li "6" at bounding box center [126, 570] width 173 height 30
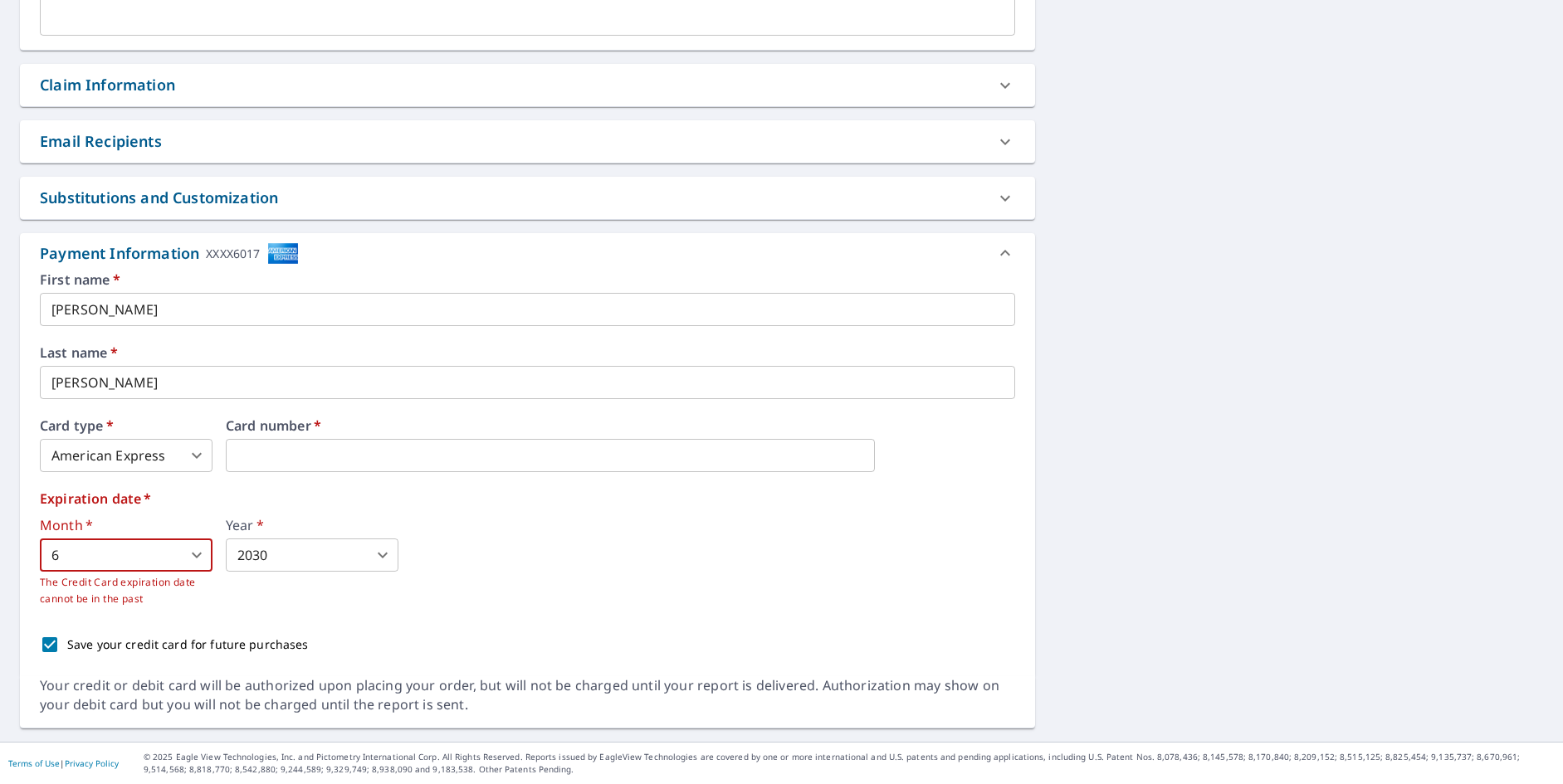
click at [200, 556] on body "CE CE Dashboard Order History Cancel Order CE Dashboard / Finalize Order Finali…" at bounding box center [781, 392] width 1563 height 784
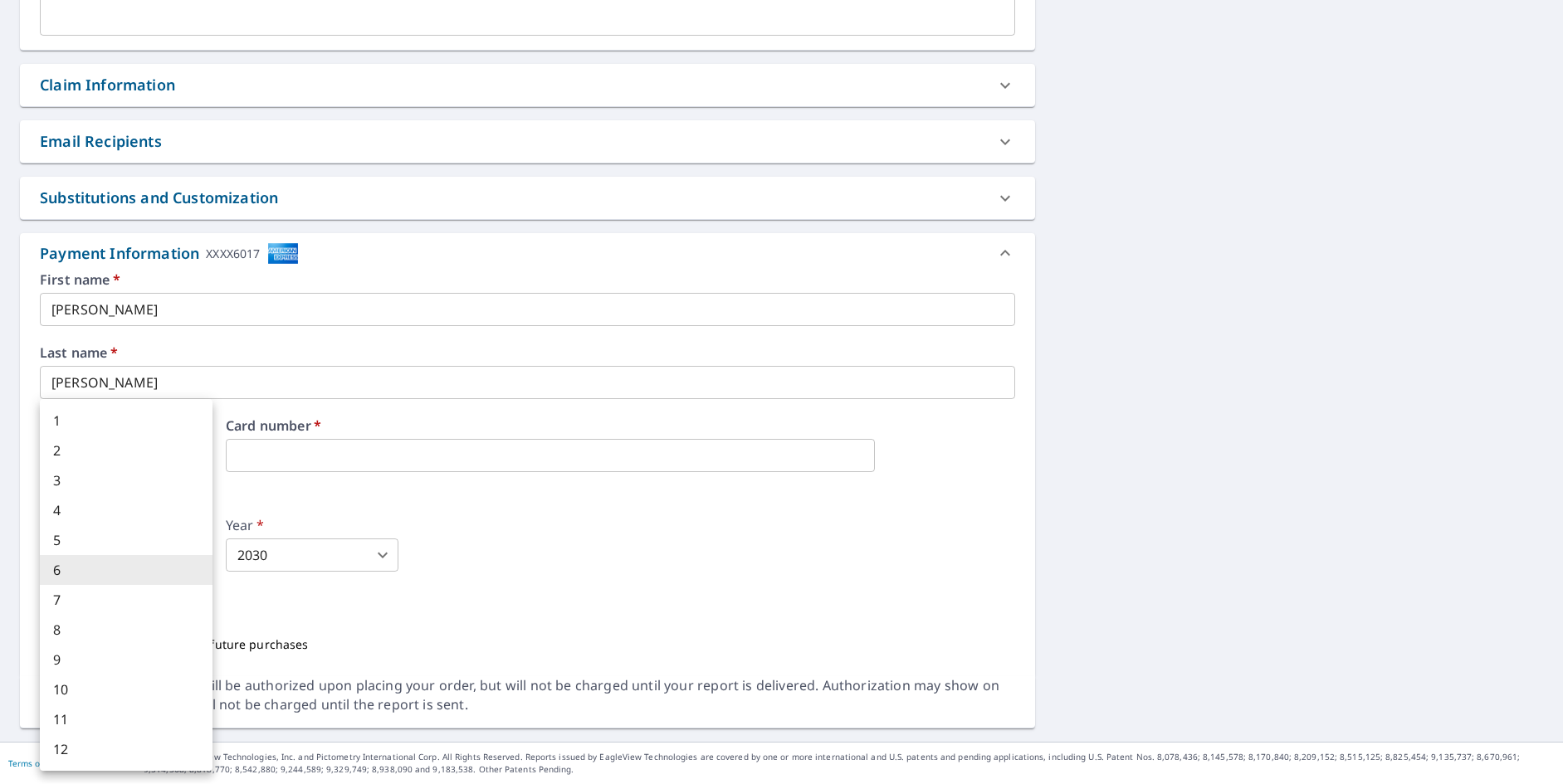
click at [117, 637] on li "8" at bounding box center [126, 629] width 173 height 30
type input "8"
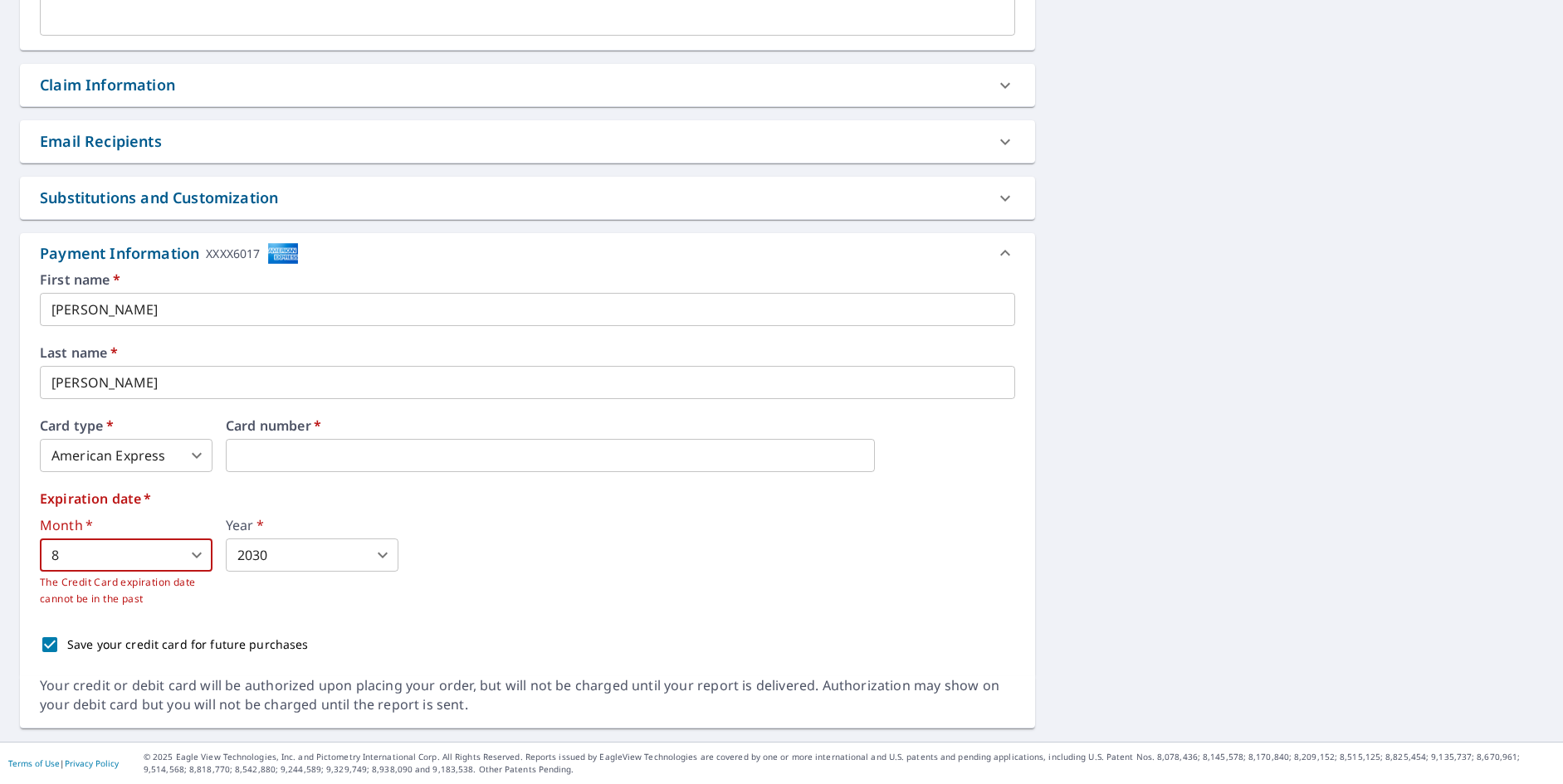
click at [380, 554] on body "CE CE Dashboard Order History Cancel Order CE Dashboard / Finalize Order Finali…" at bounding box center [781, 392] width 1563 height 784
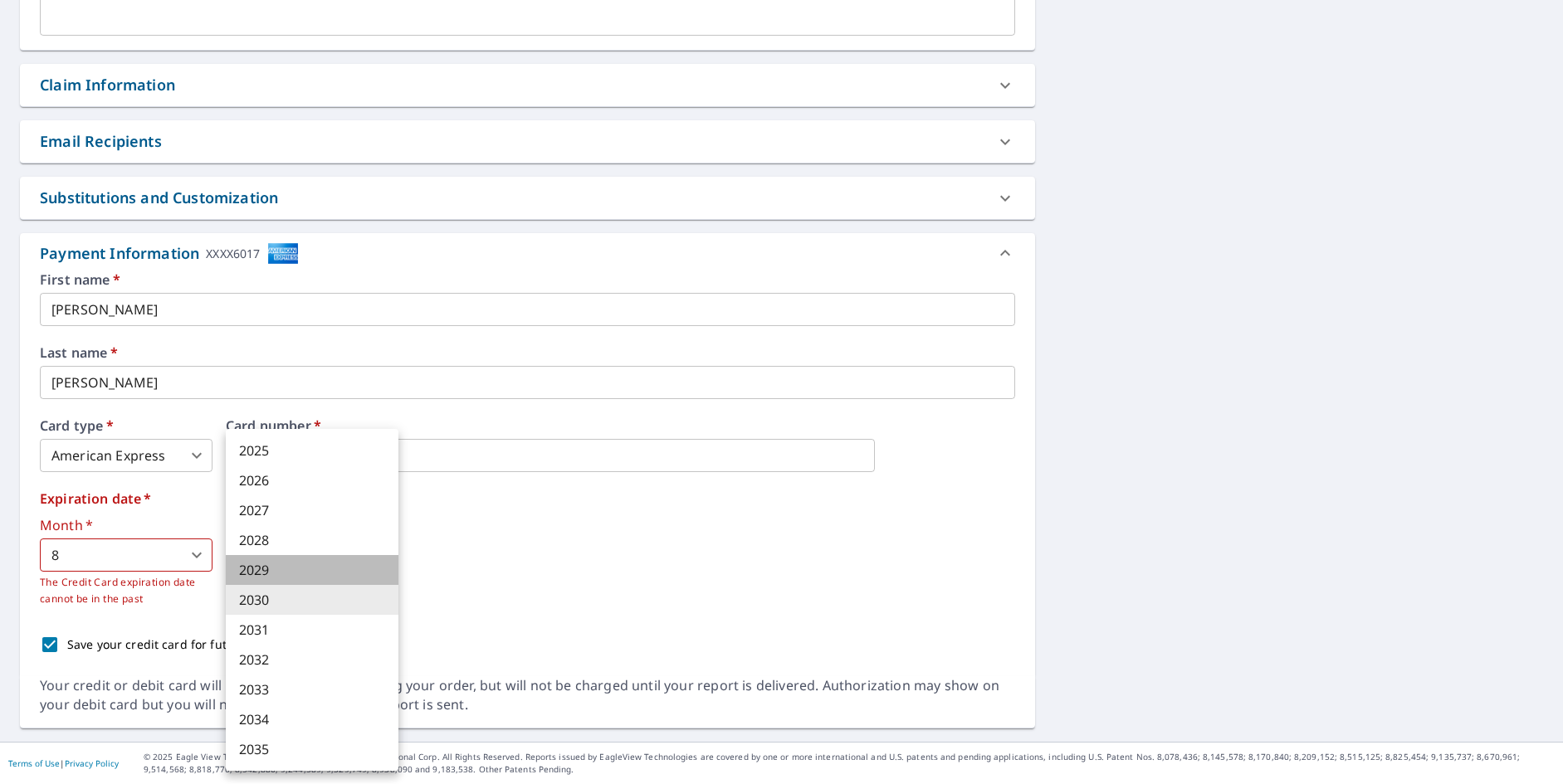
click at [351, 577] on li "2029" at bounding box center [311, 570] width 173 height 30
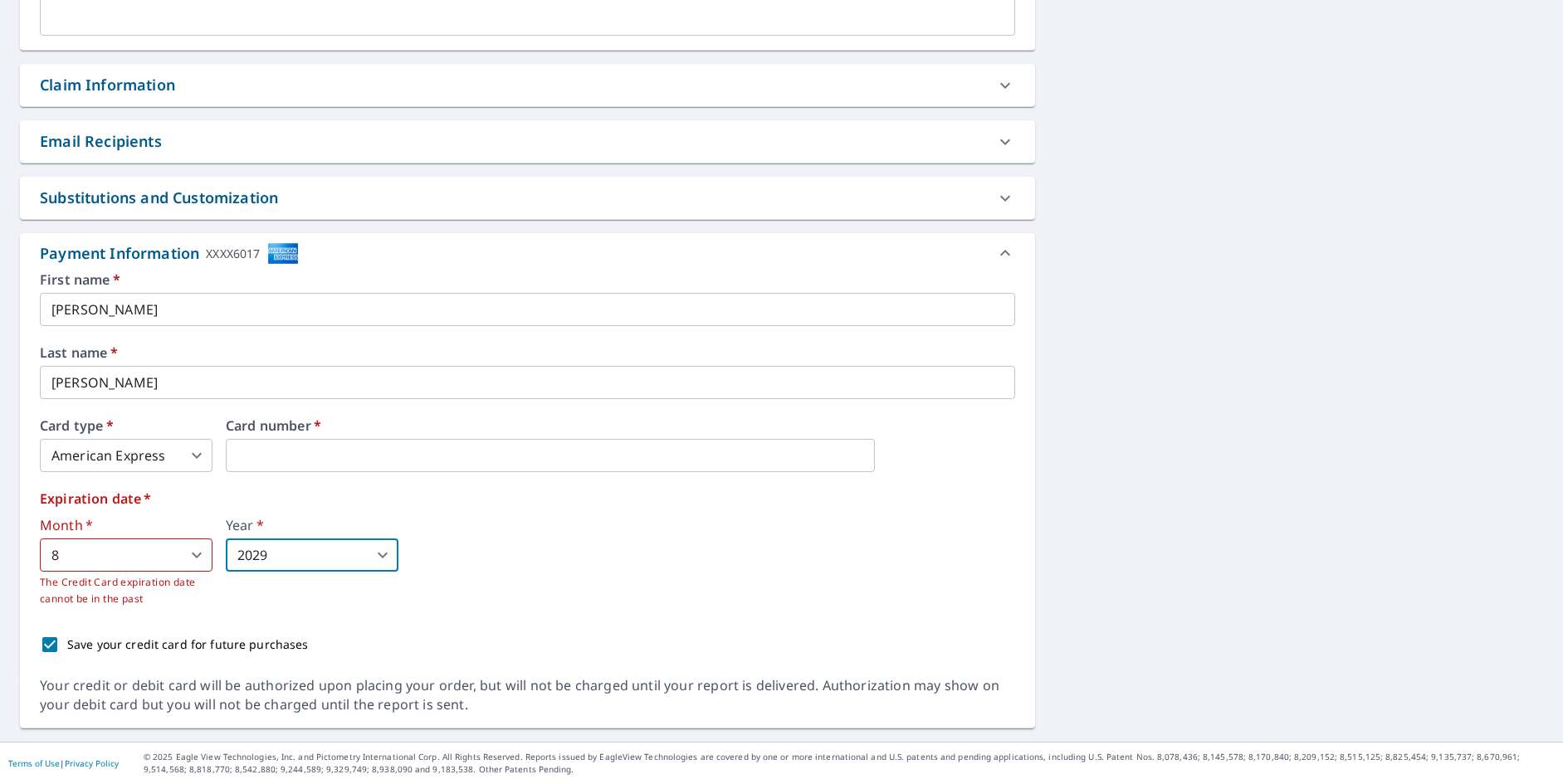
click at [381, 555] on body "CE CE Dashboard Order History Cancel Order CE Dashboard / Finalize Order Finali…" at bounding box center [781, 392] width 1563 height 784
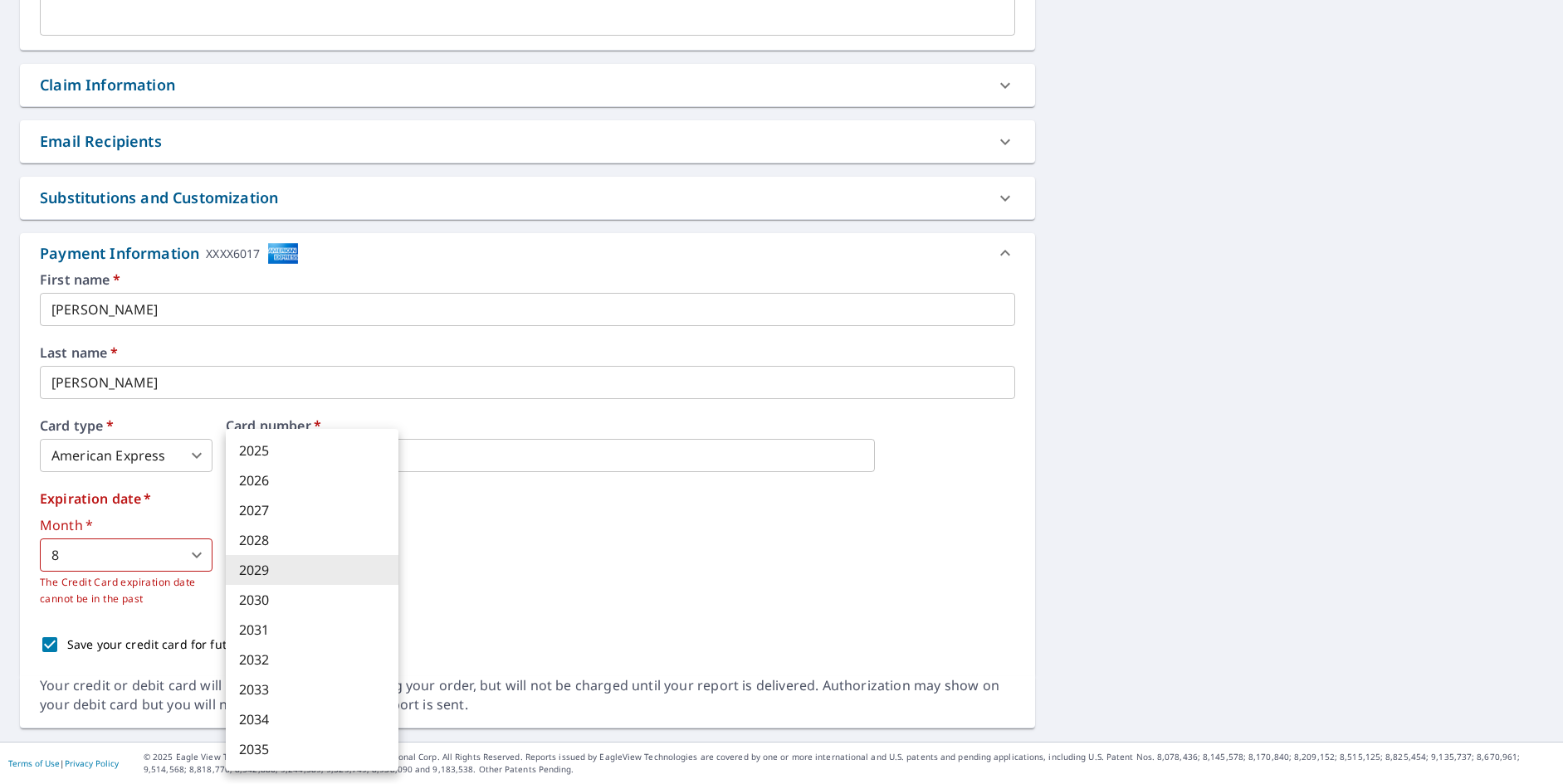
click at [329, 604] on li "2030" at bounding box center [311, 599] width 173 height 30
type input "2030"
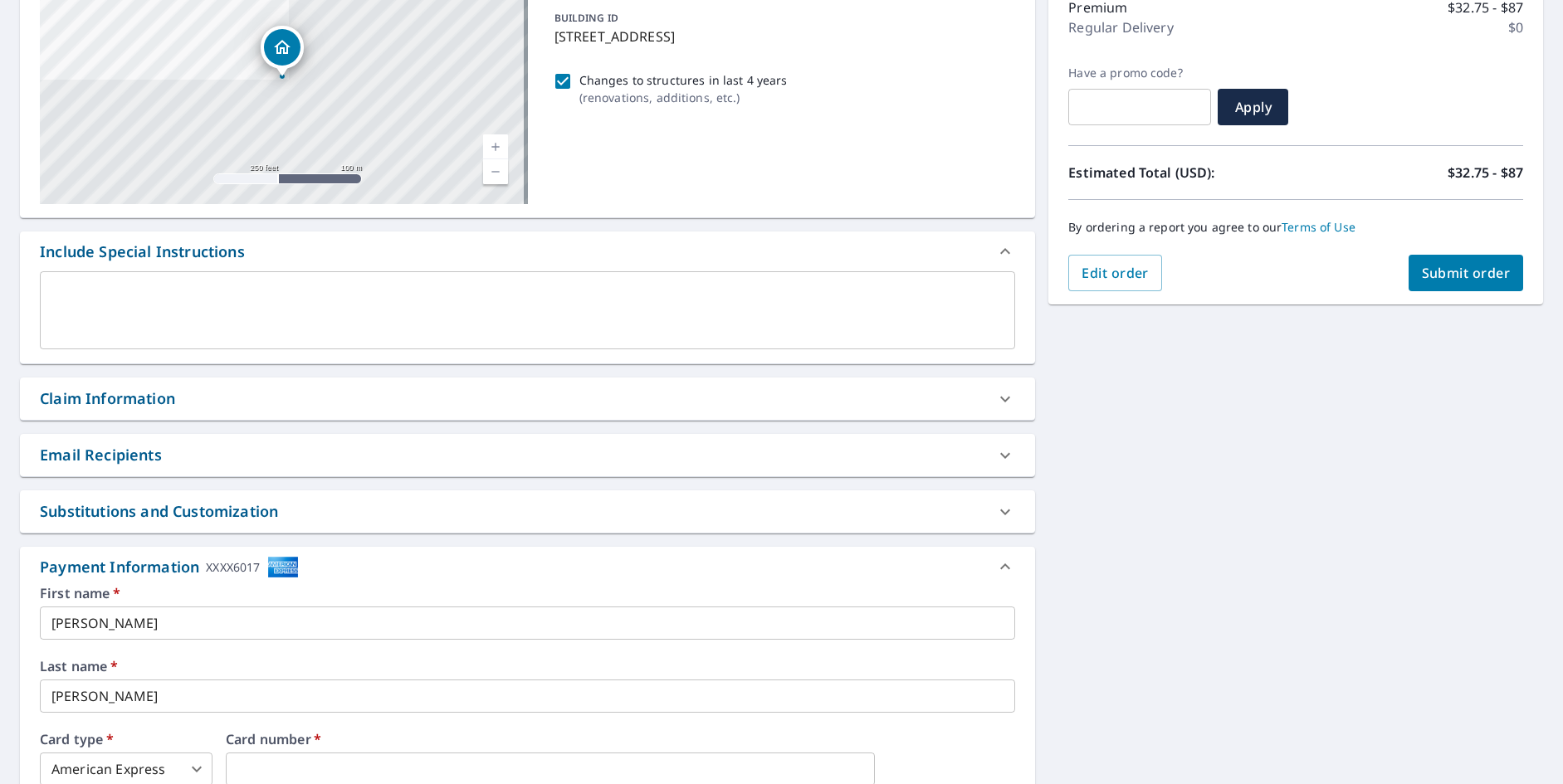
scroll to position [207, 0]
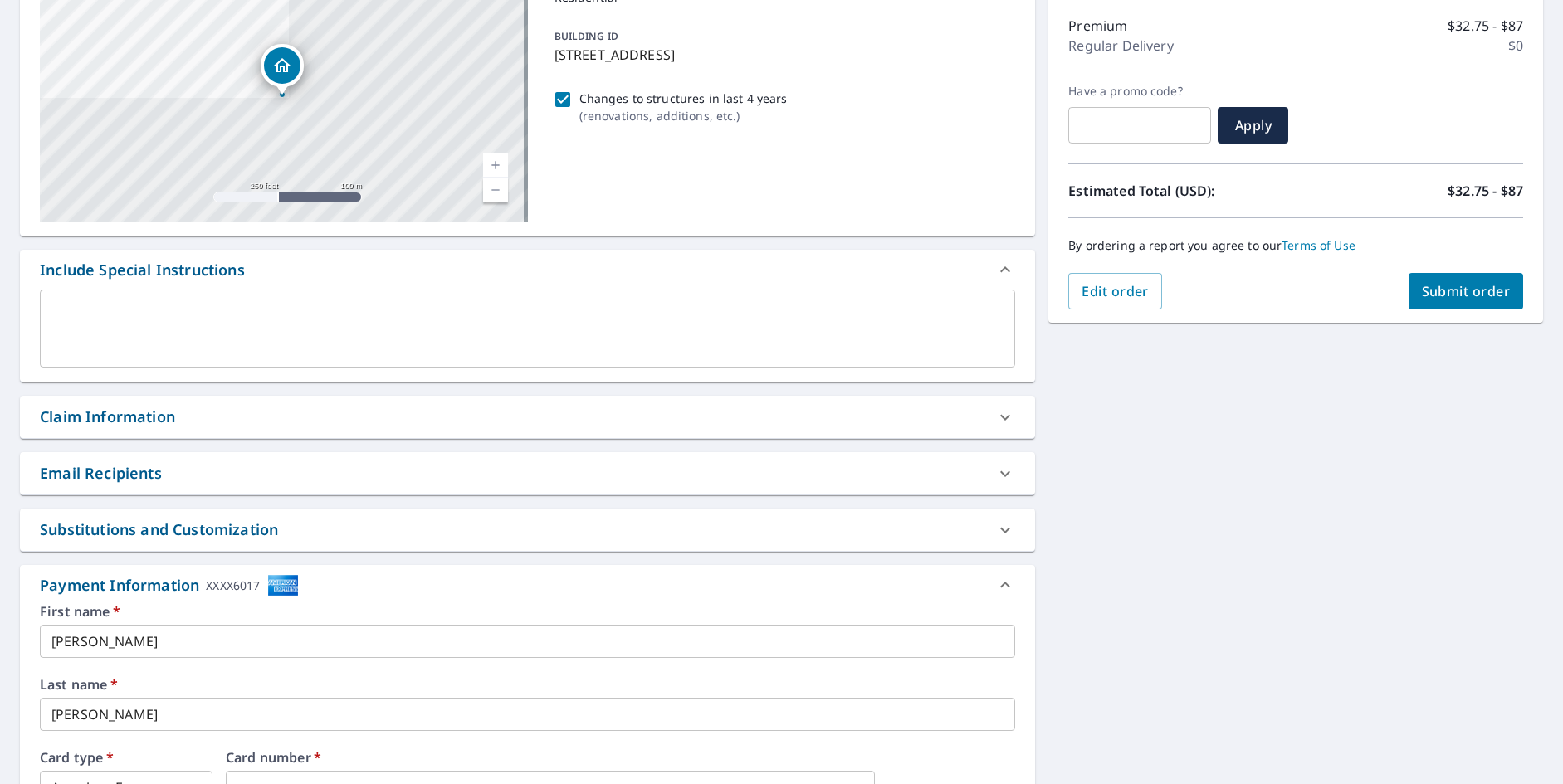
click at [1459, 291] on span "Submit order" at bounding box center [1466, 291] width 88 height 18
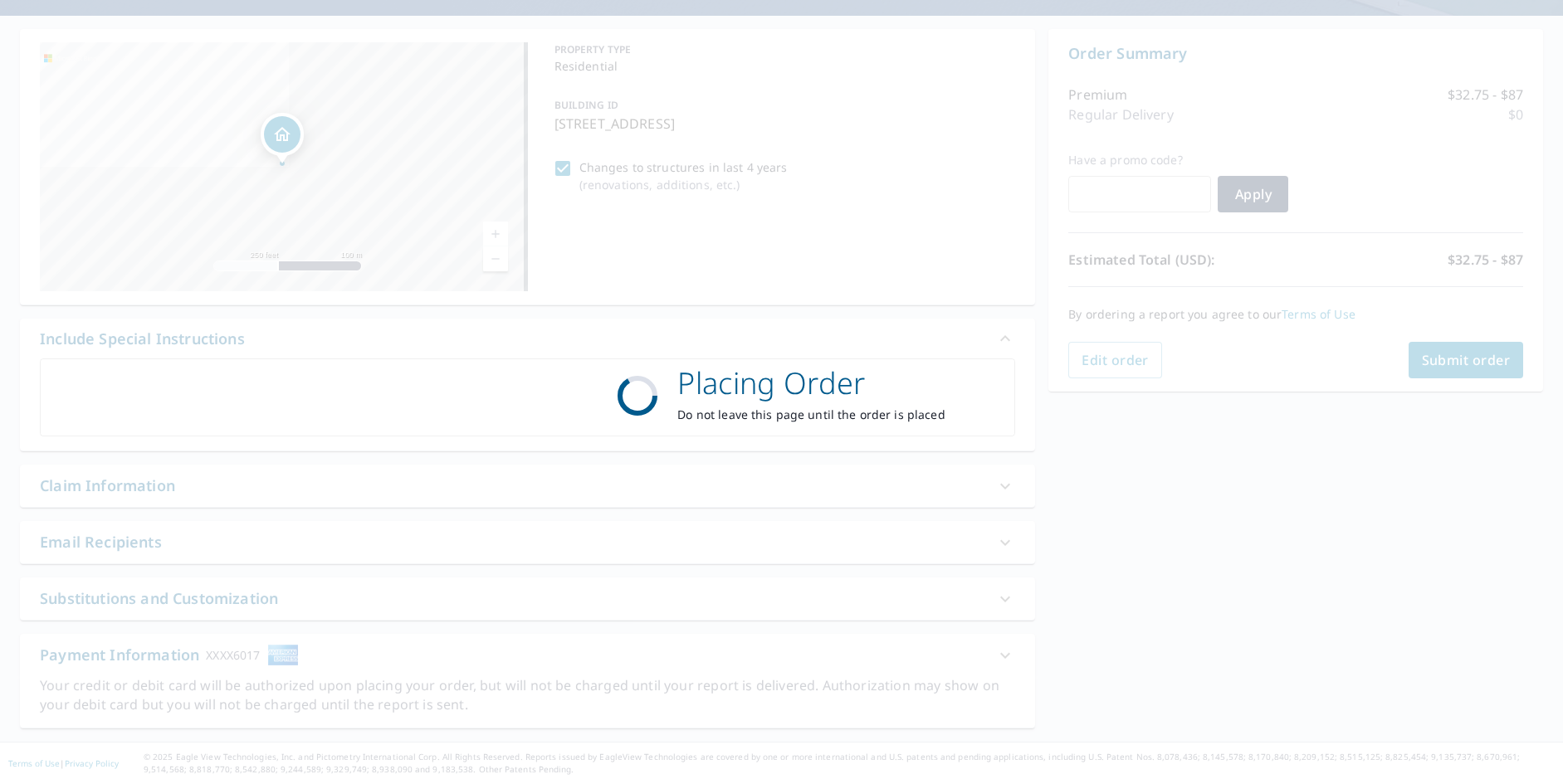
scroll to position [138, 0]
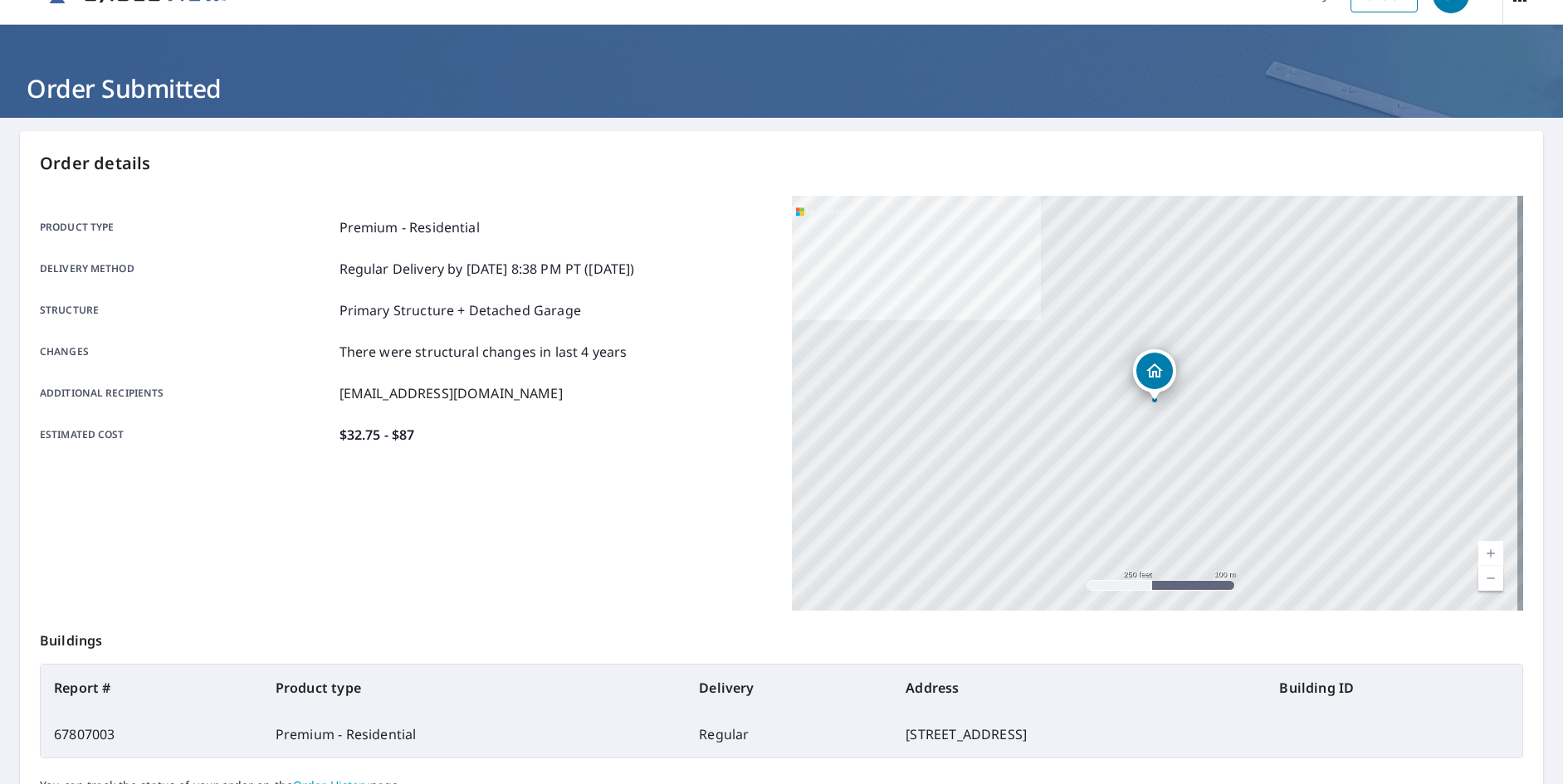
scroll to position [26, 0]
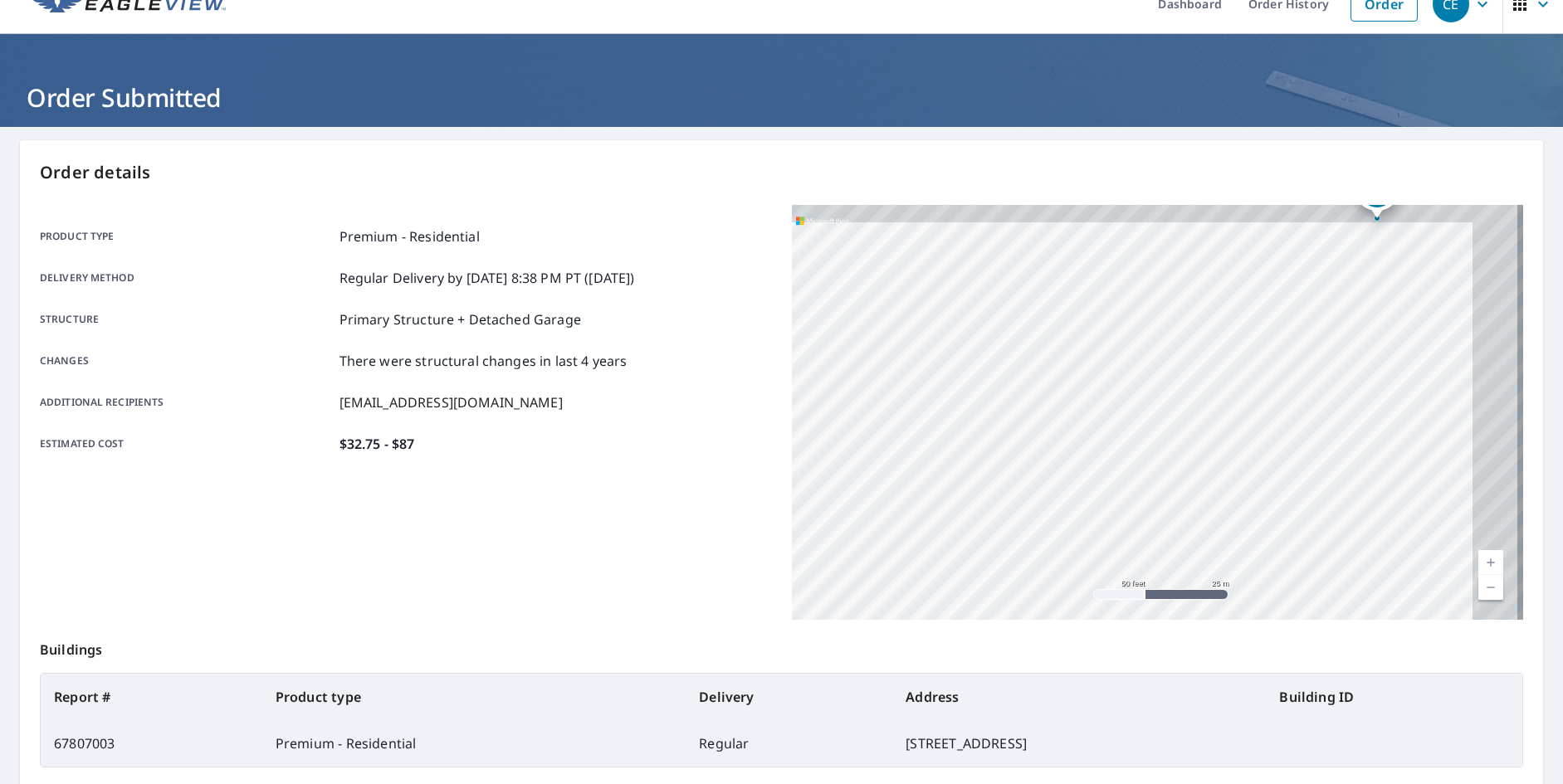
drag, startPoint x: 1182, startPoint y: 360, endPoint x: 1024, endPoint y: 474, distance: 194.8
click at [920, 571] on div "[STREET_ADDRESS][PERSON_NAME]" at bounding box center [1158, 412] width 732 height 415
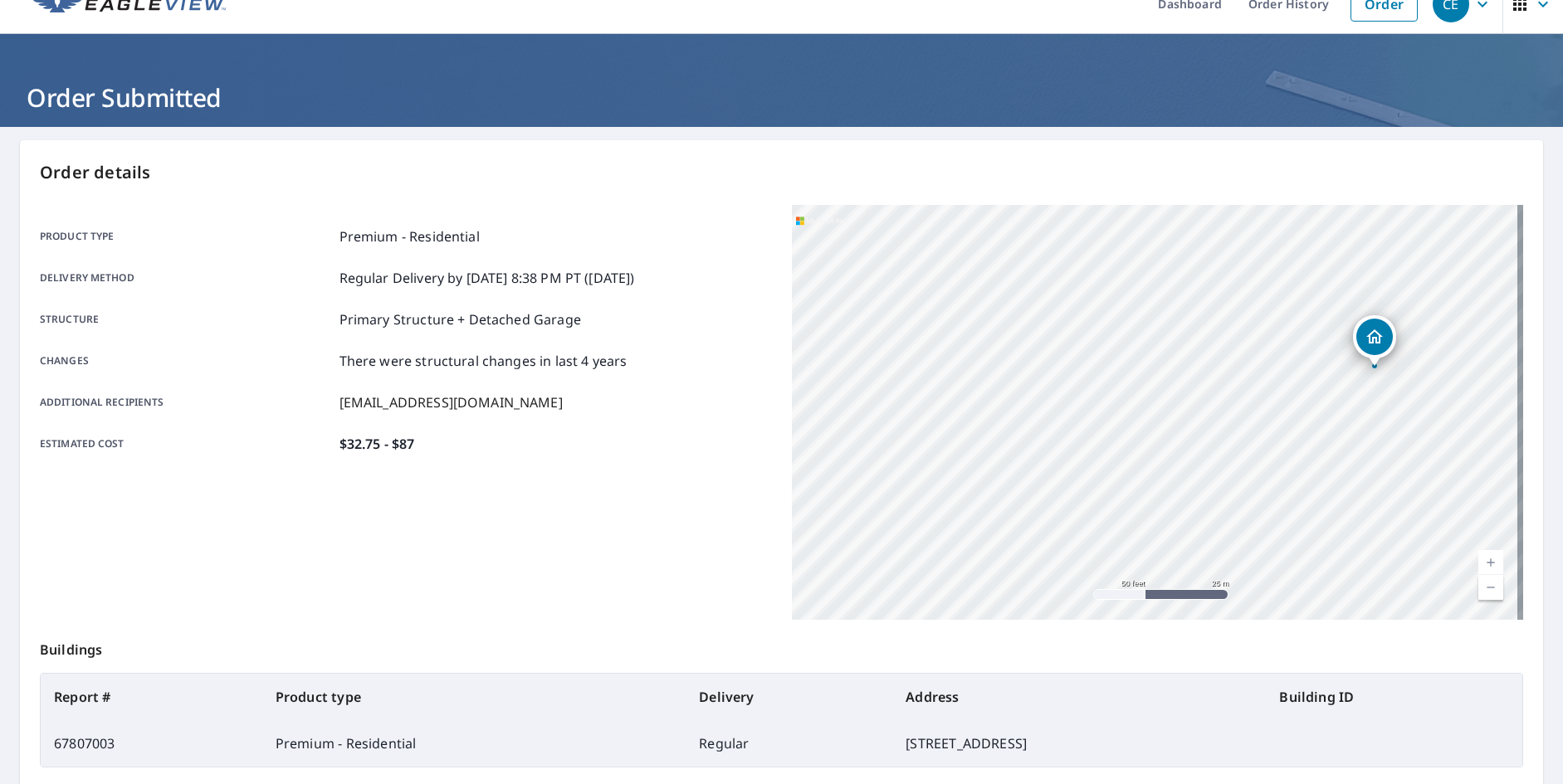
drag, startPoint x: 1133, startPoint y: 405, endPoint x: 1134, endPoint y: 535, distance: 130.0
click at [1134, 535] on div "[STREET_ADDRESS][PERSON_NAME]" at bounding box center [1158, 412] width 732 height 415
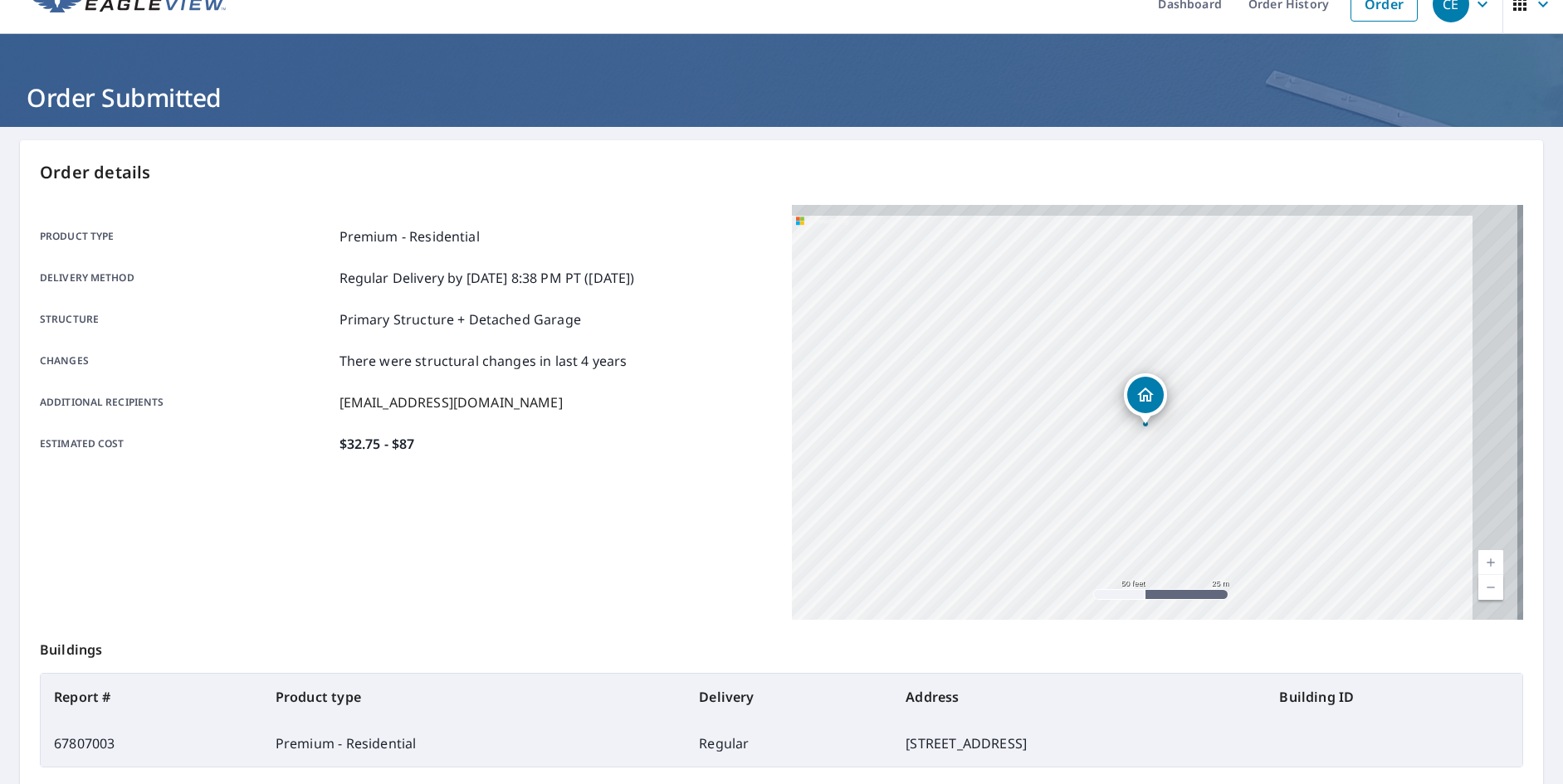
drag, startPoint x: 1353, startPoint y: 400, endPoint x: 1126, endPoint y: 451, distance: 232.7
click at [1126, 455] on div "[STREET_ADDRESS][PERSON_NAME]" at bounding box center [1158, 412] width 732 height 415
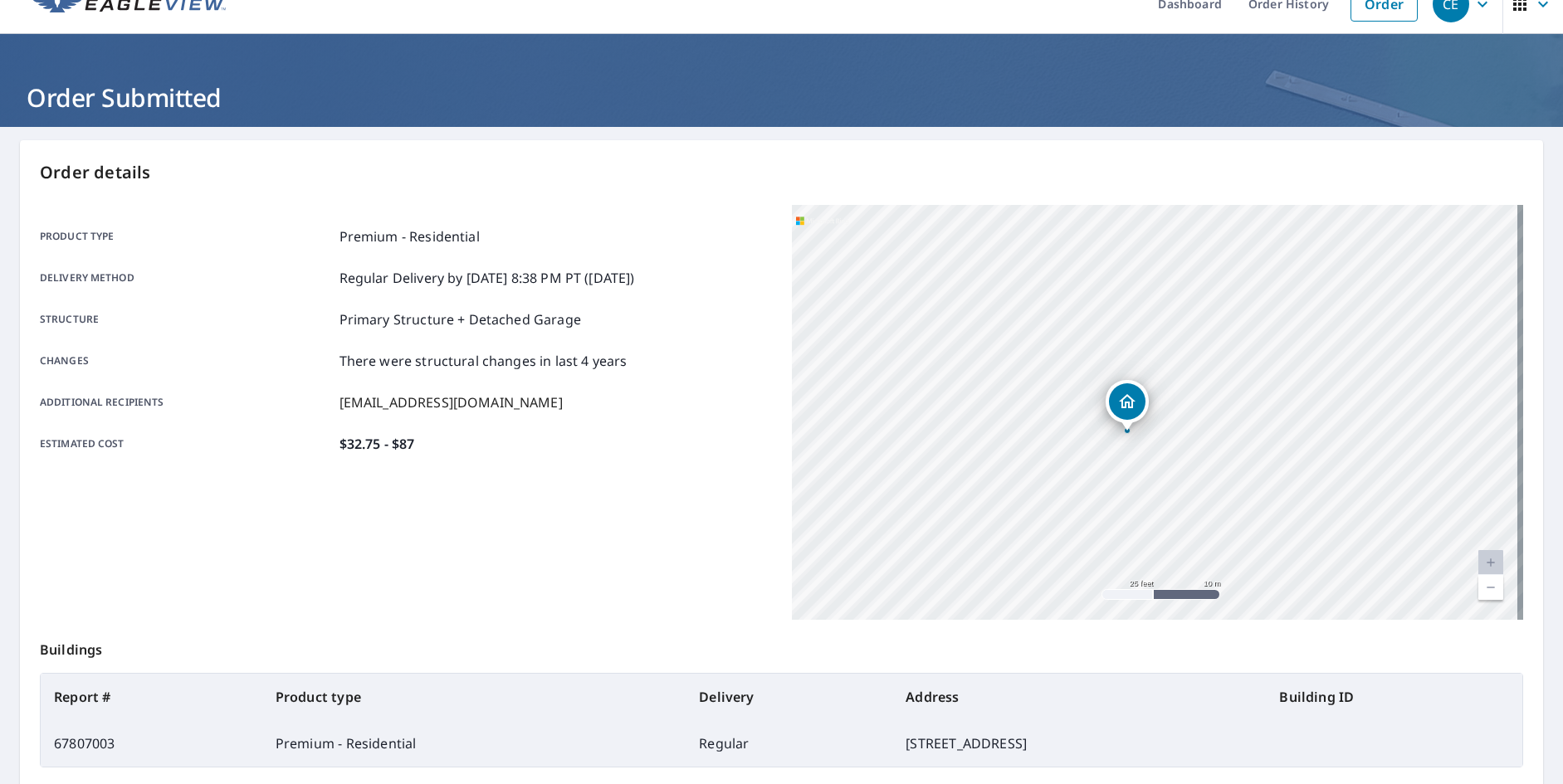
click at [1137, 469] on div "[STREET_ADDRESS][PERSON_NAME]" at bounding box center [1158, 412] width 732 height 415
